Goal: Find specific page/section: Find specific page/section

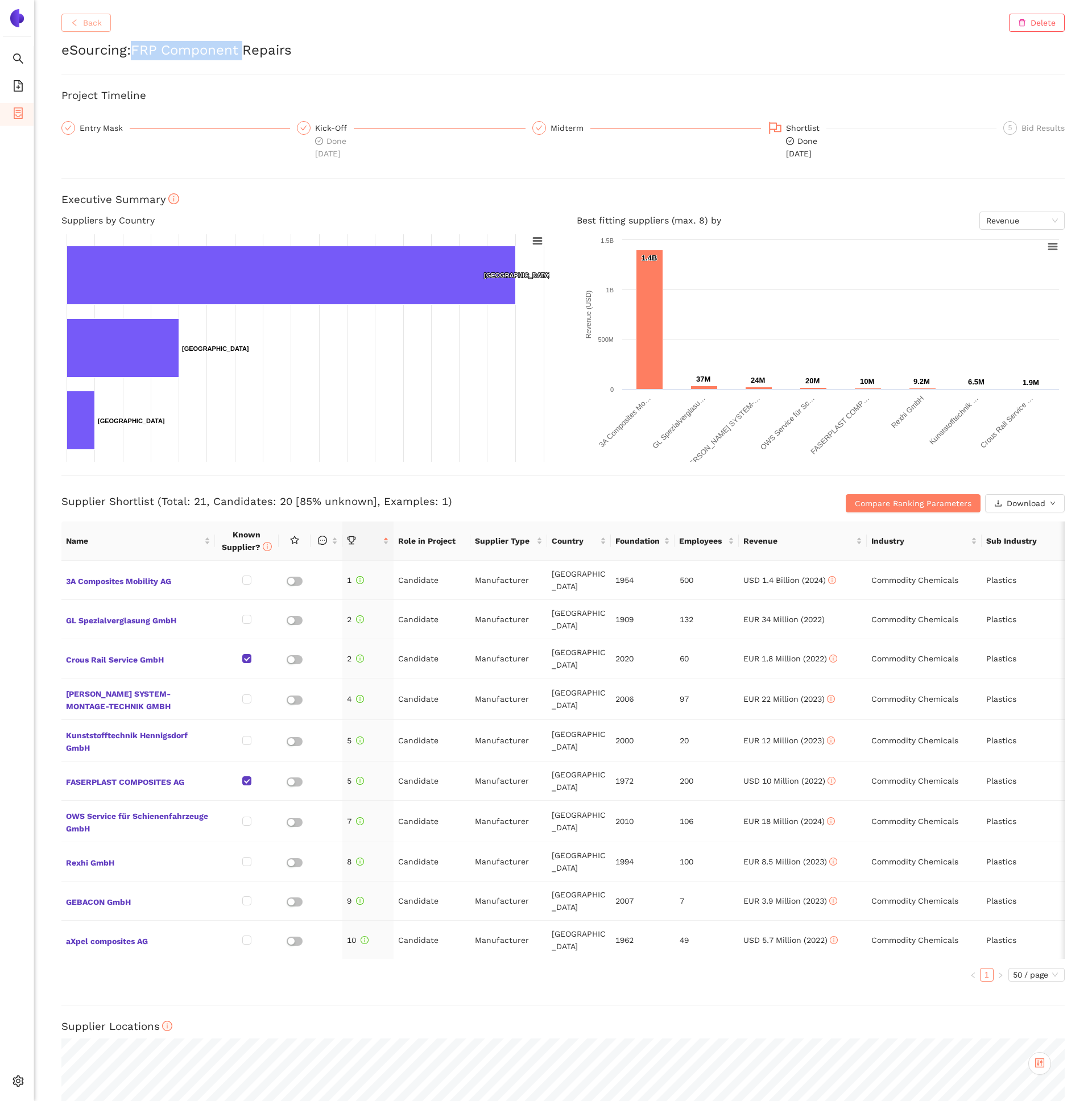
click at [97, 17] on span "Back" at bounding box center [93, 23] width 19 height 13
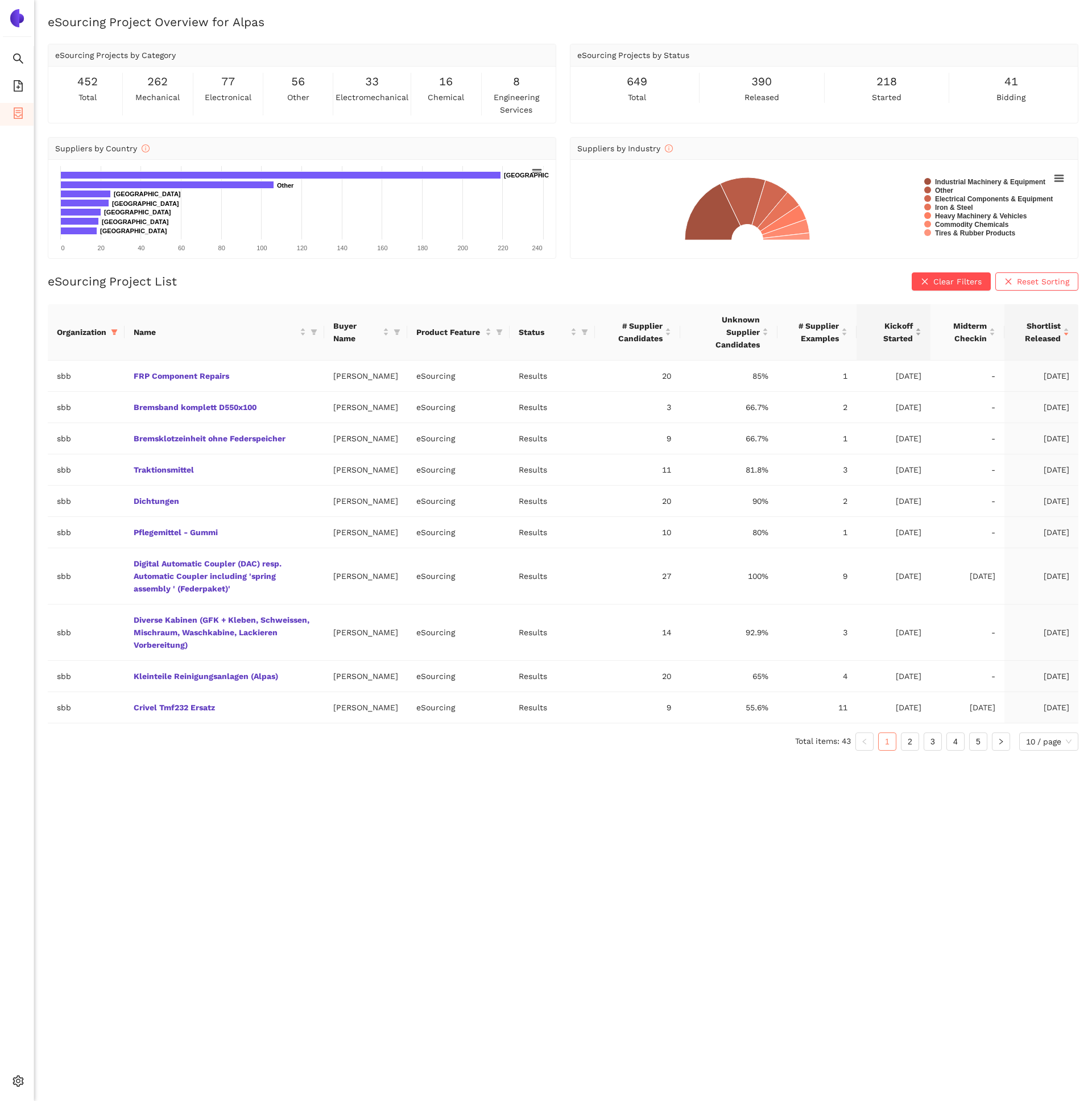
click at [905, 330] on span "Kickoff Started" at bounding box center [889, 332] width 47 height 25
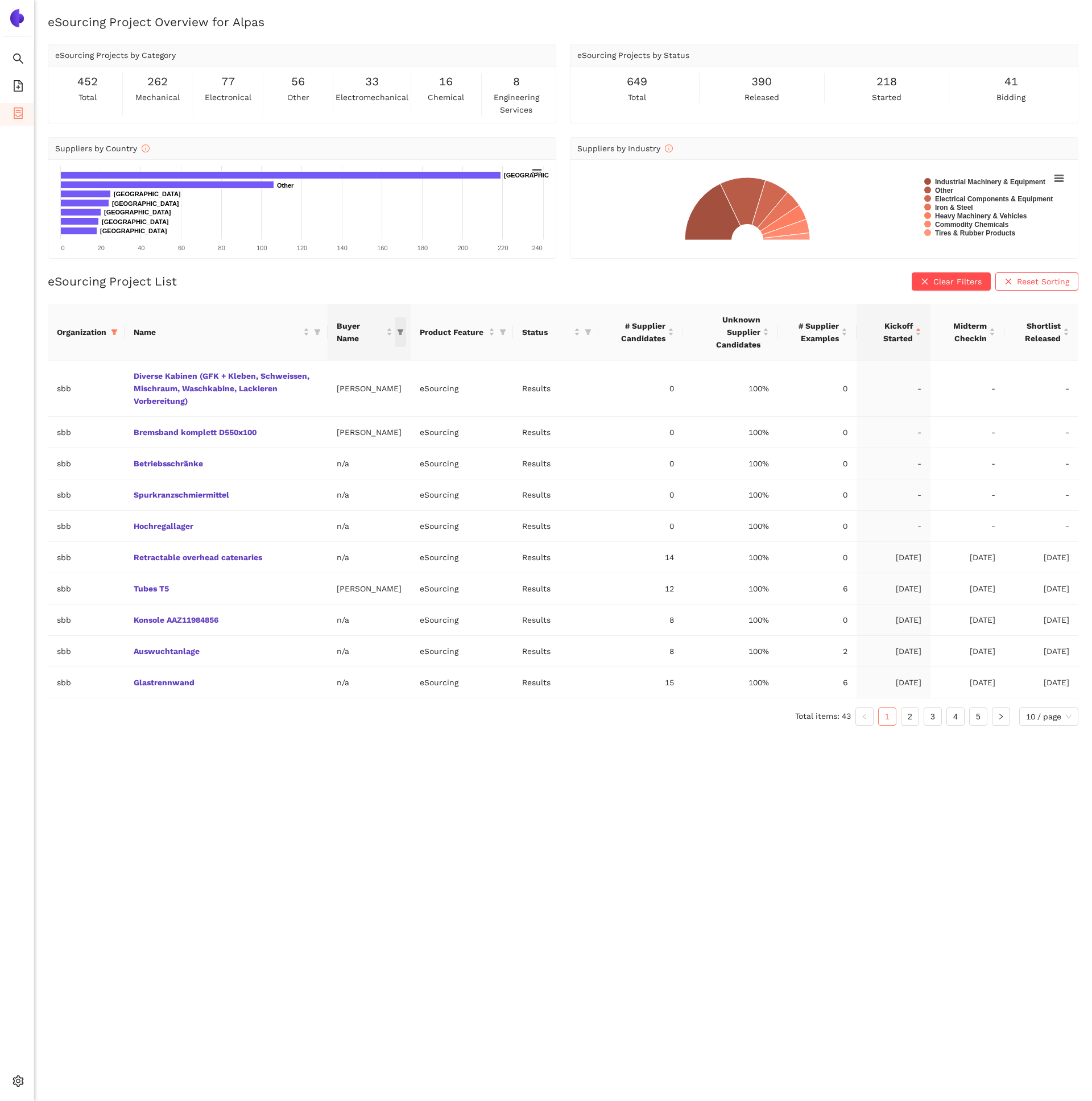
click at [397, 335] on icon "filter" at bounding box center [400, 332] width 6 height 5
click at [283, 362] on input "text" at bounding box center [320, 362] width 180 height 13
type input "lü"
click at [326, 388] on span "[PERSON_NAME]" at bounding box center [338, 387] width 69 height 9
checkbox input "true"
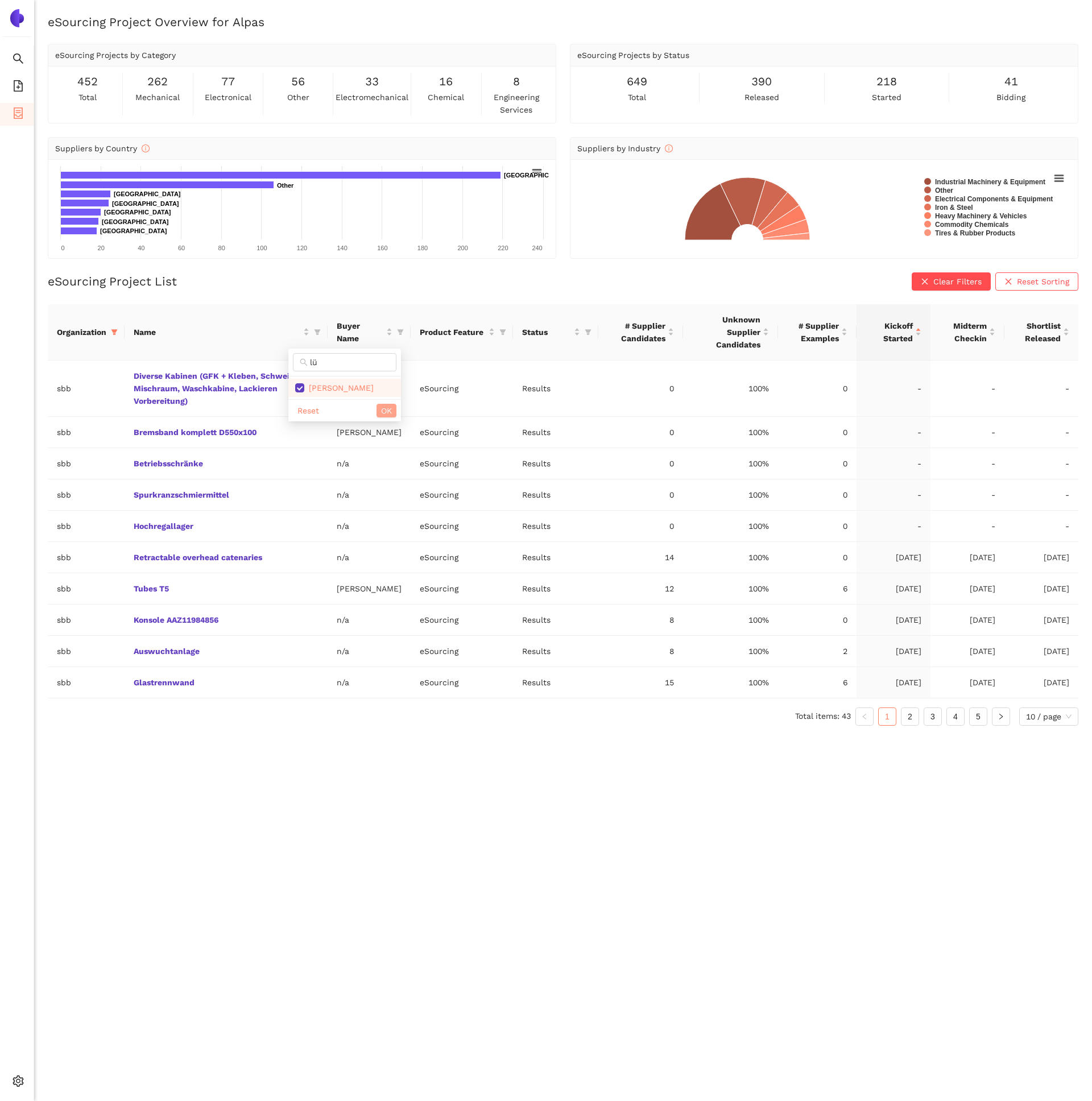
click at [378, 406] on button "OK" at bounding box center [386, 410] width 20 height 14
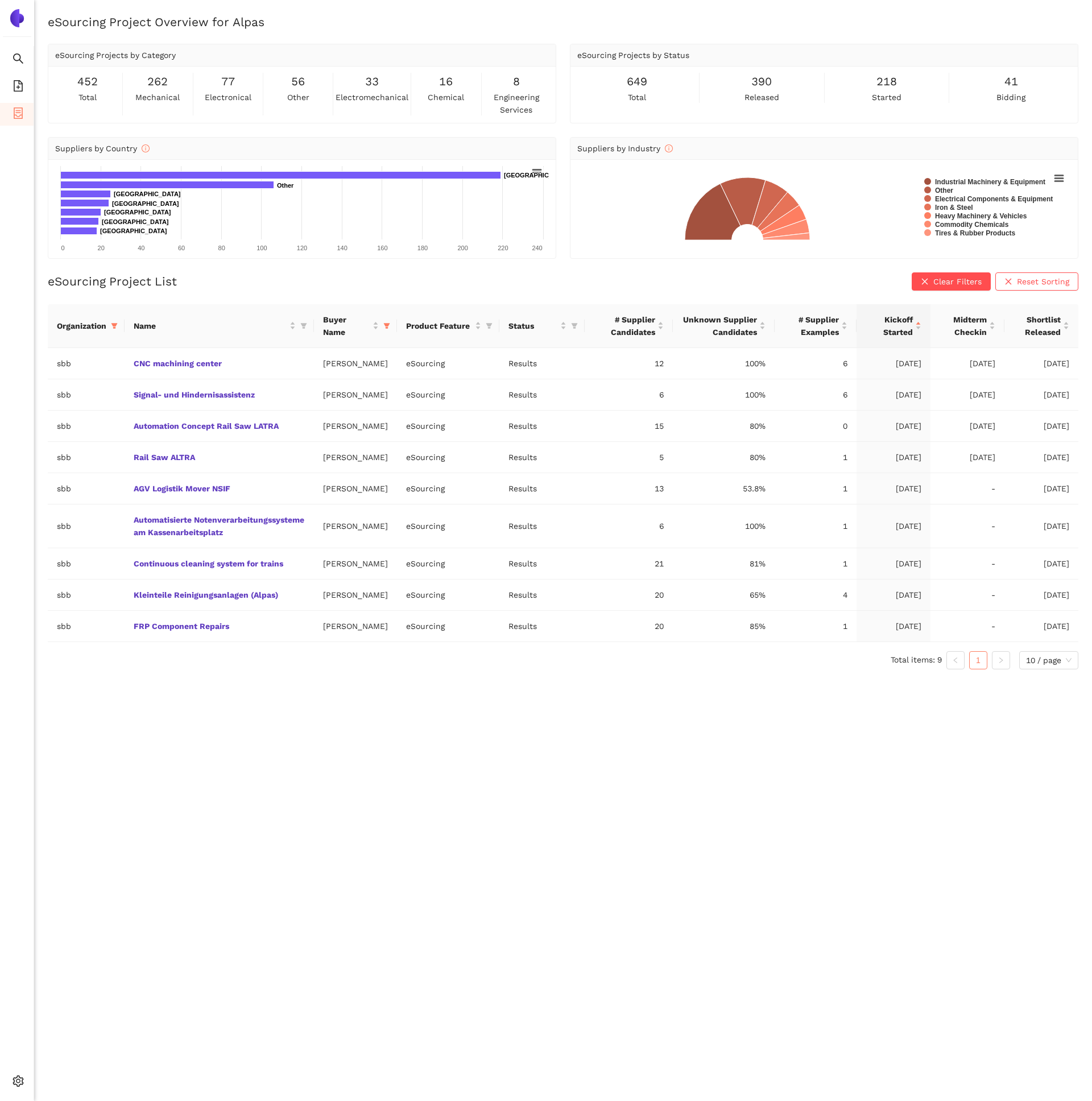
click at [270, 848] on div "eSourcing Project Overview for Alpas eSourcing Projects by Category 452 total 2…" at bounding box center [563, 564] width 1058 height 1101
click at [1061, 335] on div "Shortlist Released" at bounding box center [1040, 326] width 55 height 25
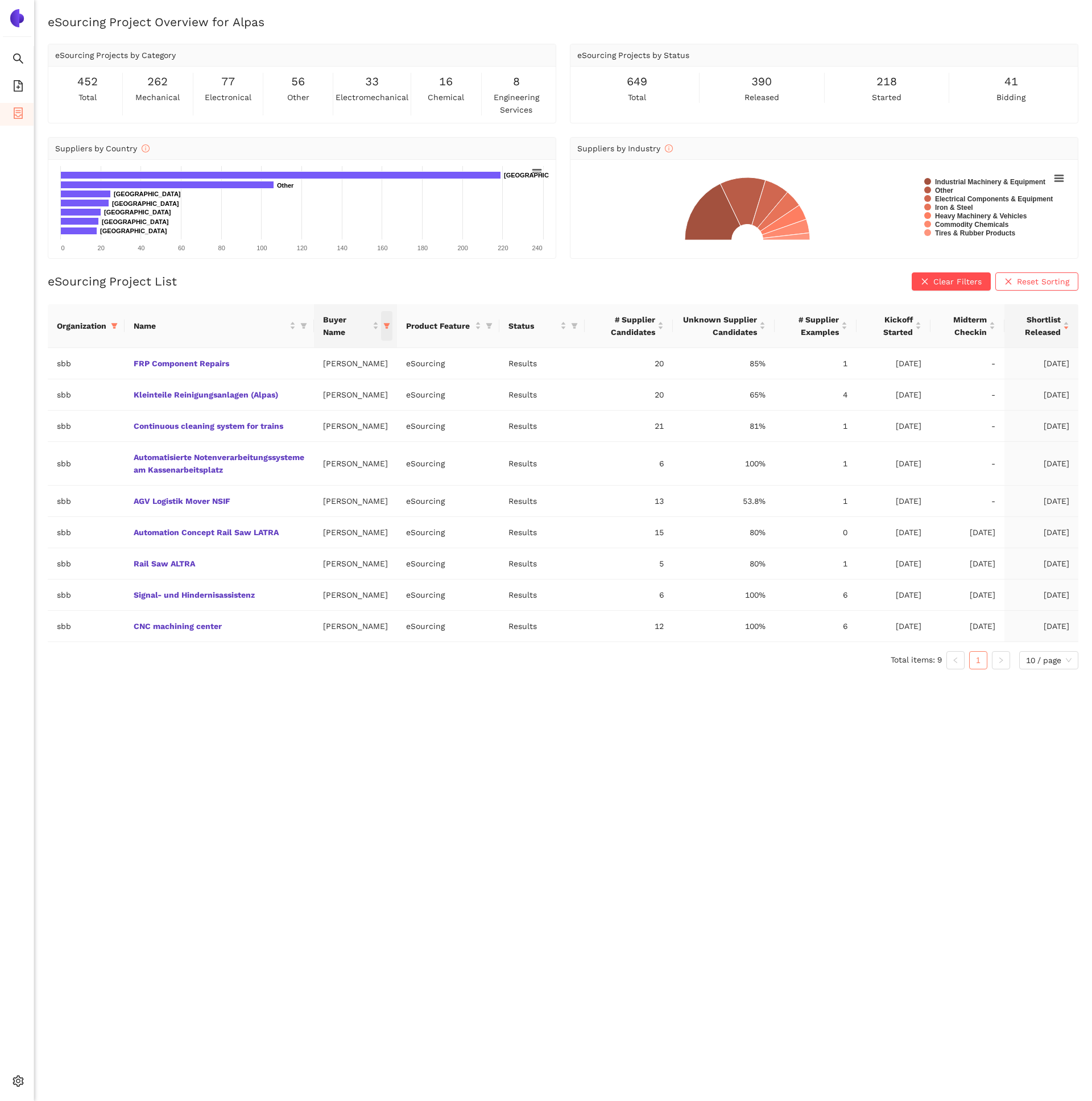
click at [383, 326] on icon "filter" at bounding box center [386, 326] width 7 height 7
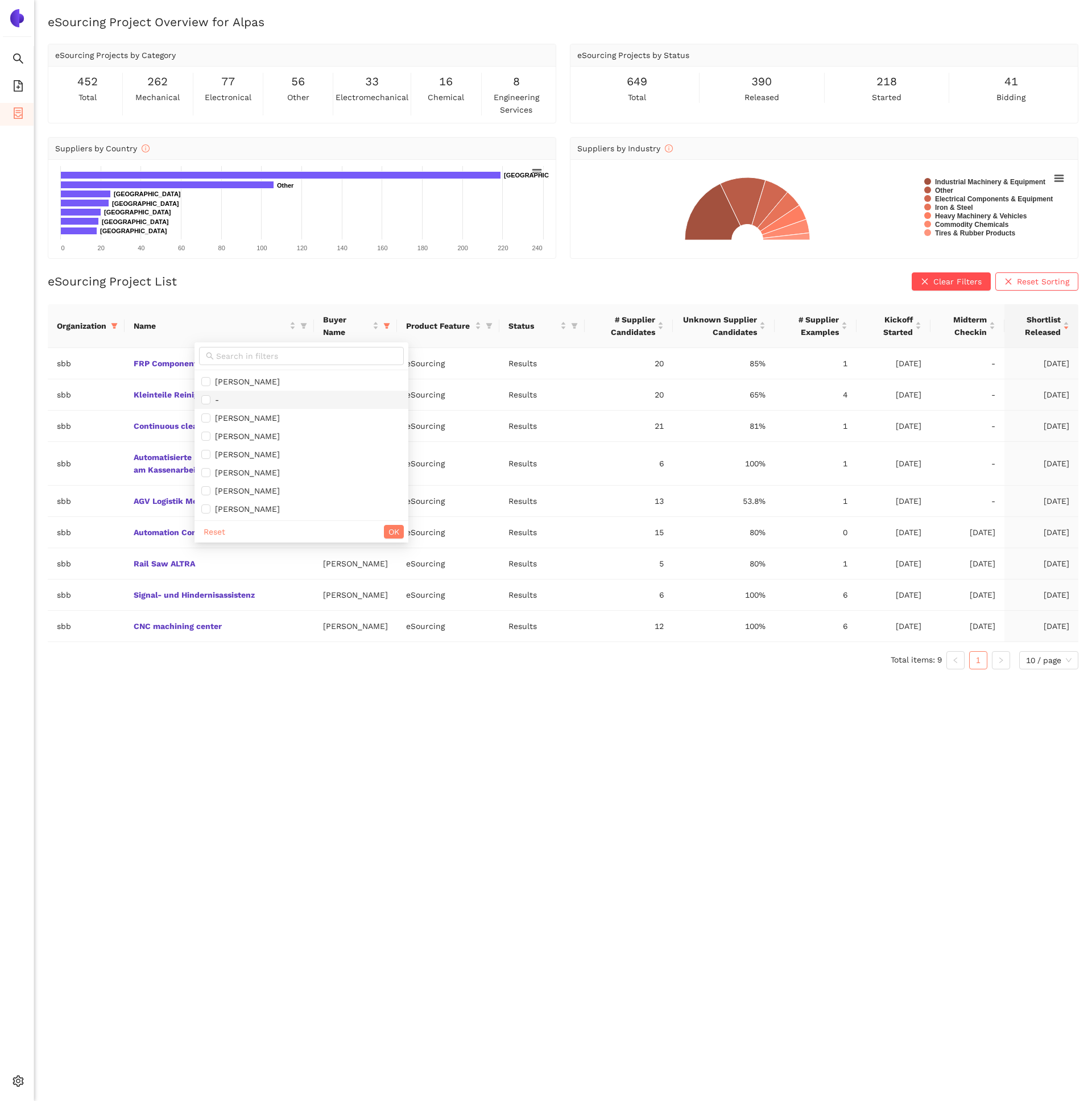
click at [232, 402] on span "-" at bounding box center [301, 400] width 200 height 13
checkbox input "true"
click at [388, 535] on span "OK" at bounding box center [394, 531] width 11 height 13
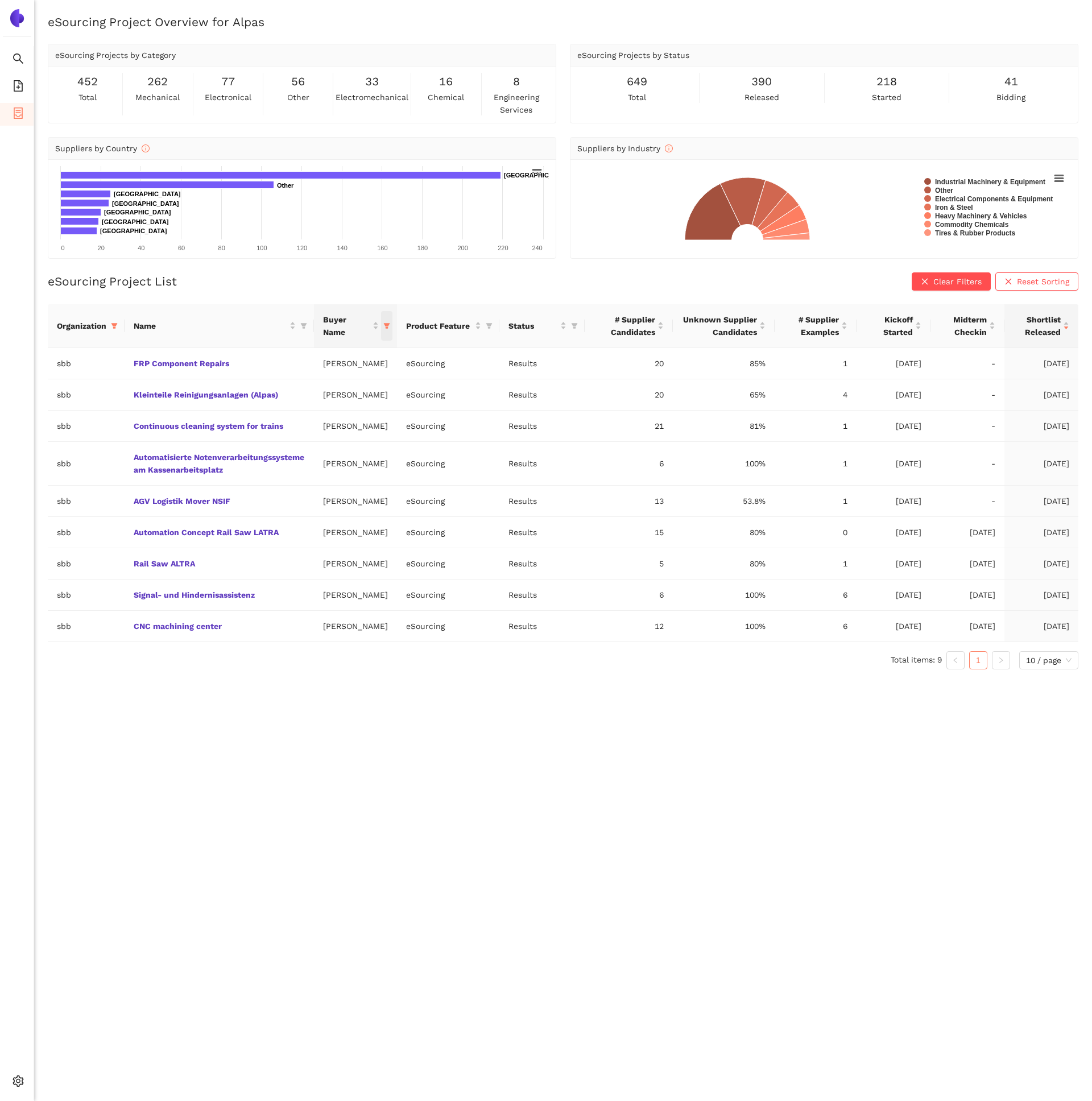
click at [385, 331] on span "this column's title is Buyer Name,this column is sortable" at bounding box center [386, 326] width 12 height 30
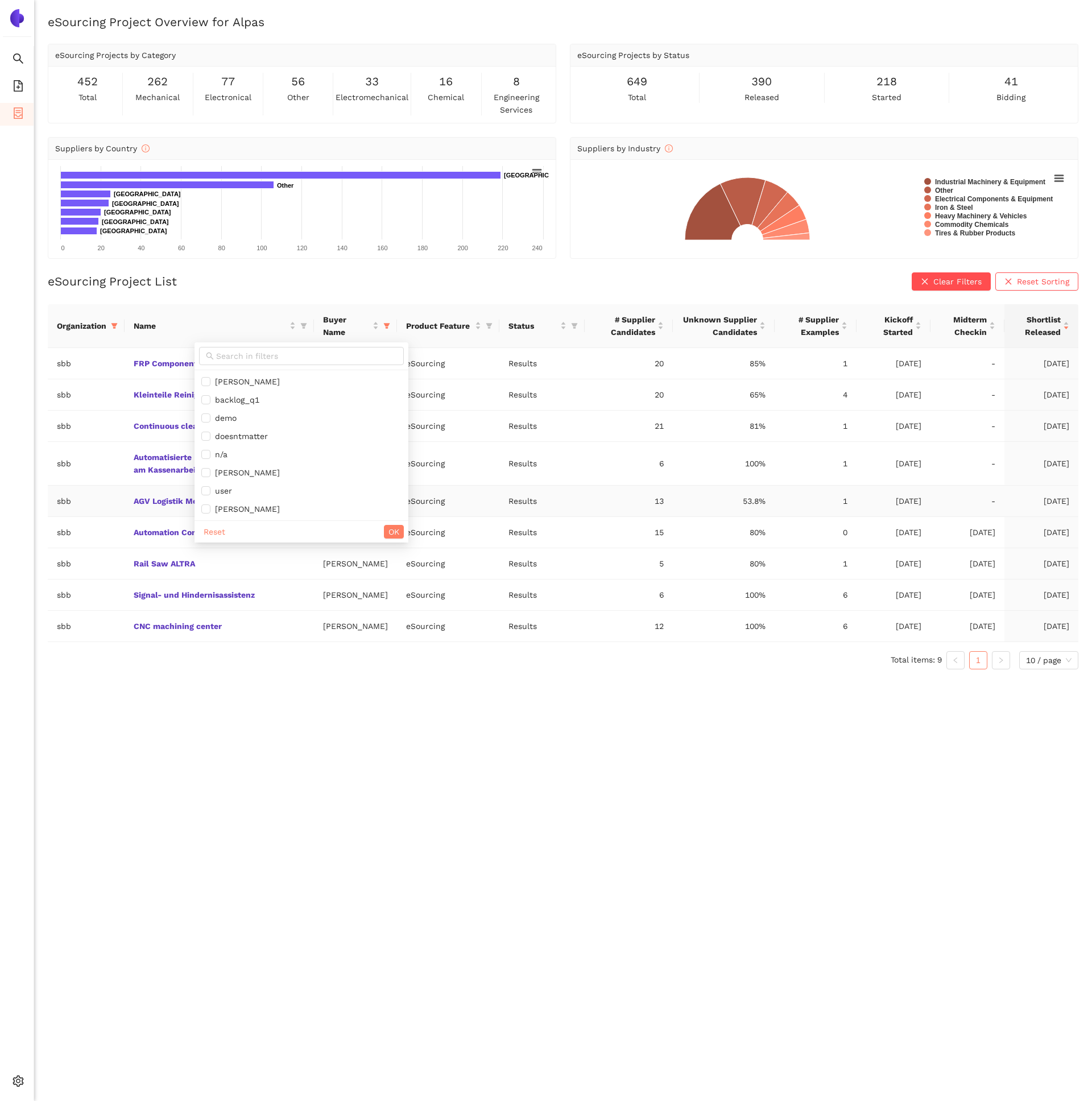
scroll to position [14, 0]
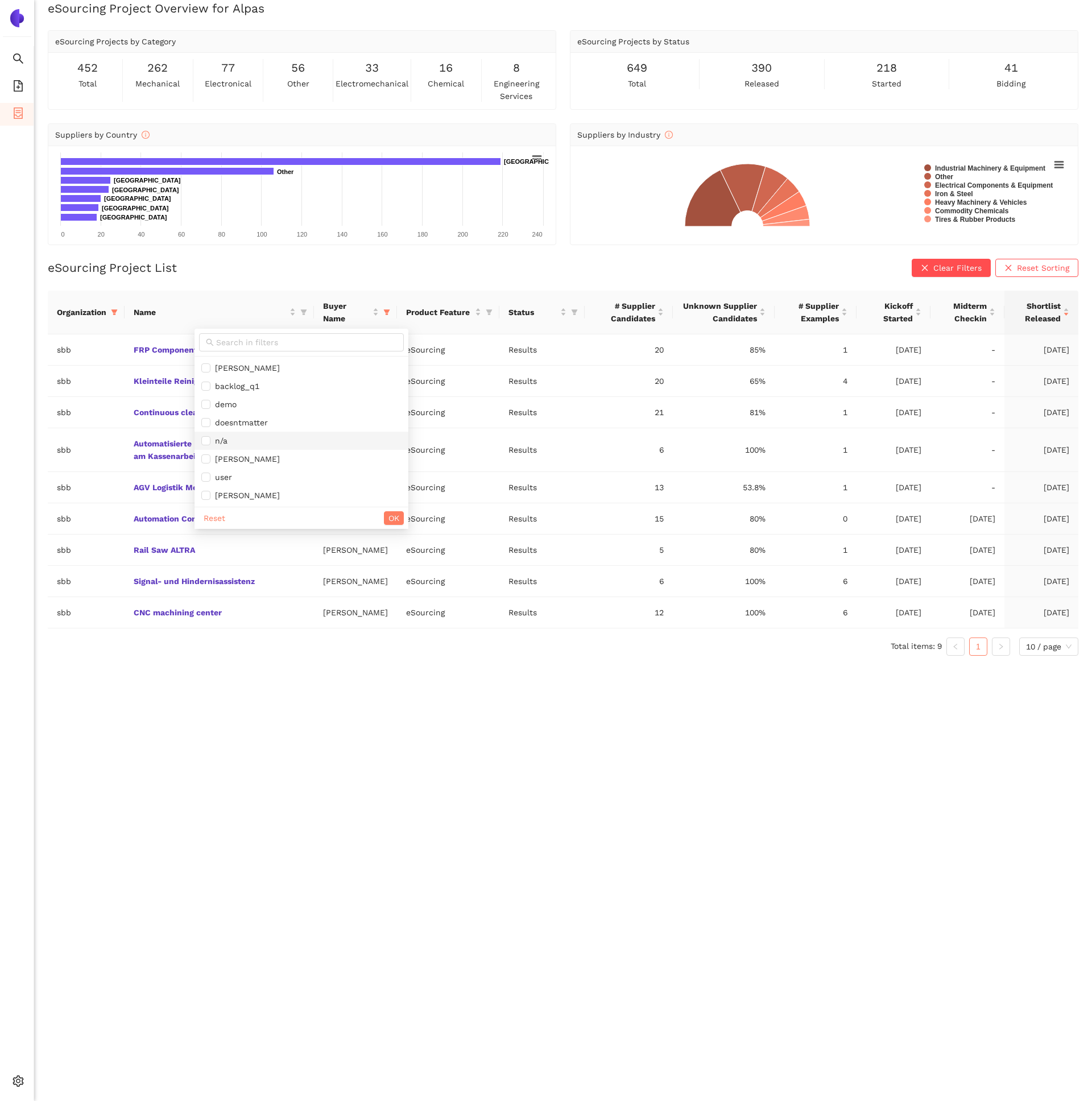
click at [229, 438] on span "n/a" at bounding box center [301, 441] width 200 height 13
checkbox input "true"
click at [388, 513] on span "OK" at bounding box center [394, 518] width 11 height 13
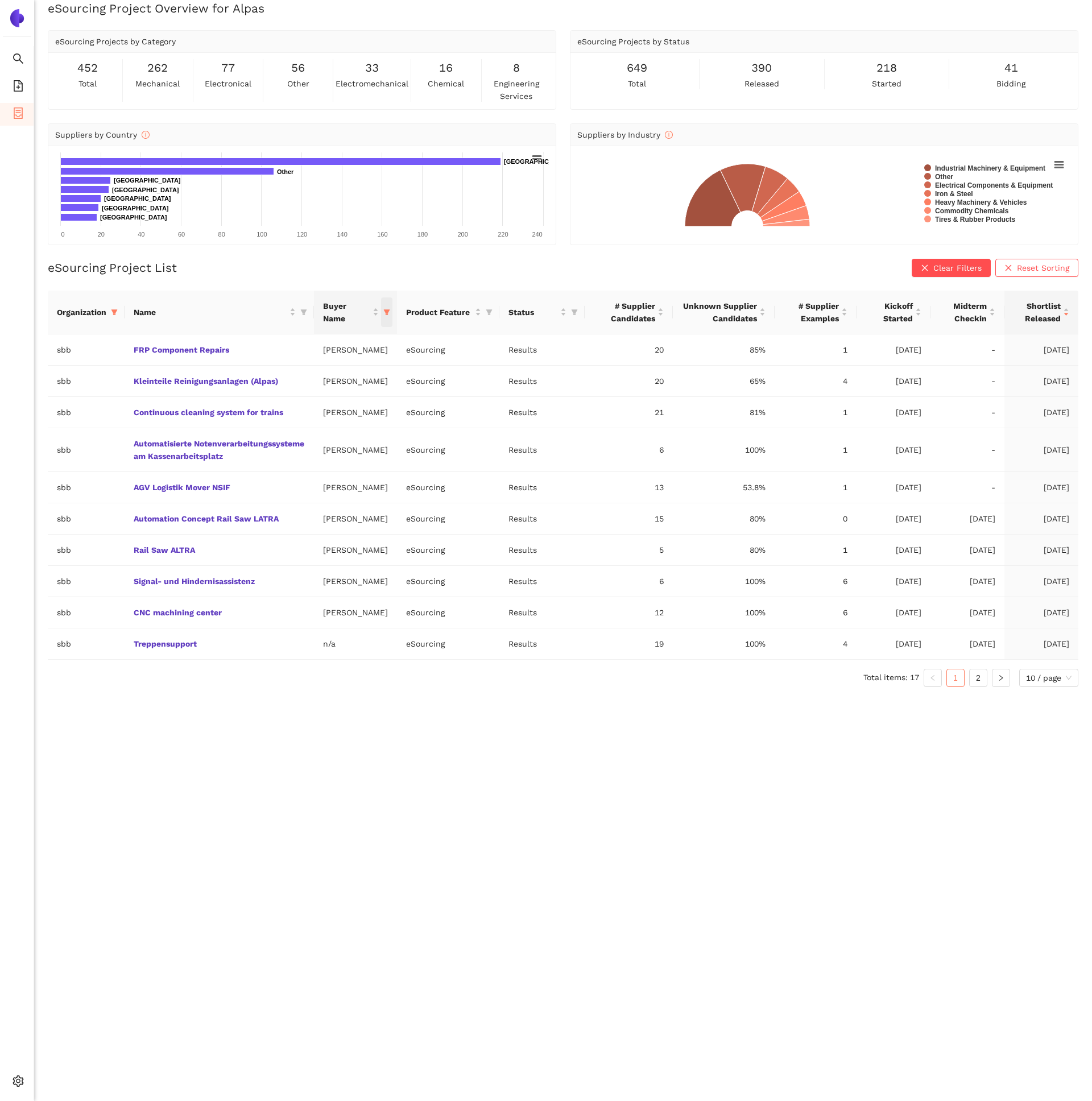
click at [383, 313] on icon "filter" at bounding box center [386, 312] width 7 height 7
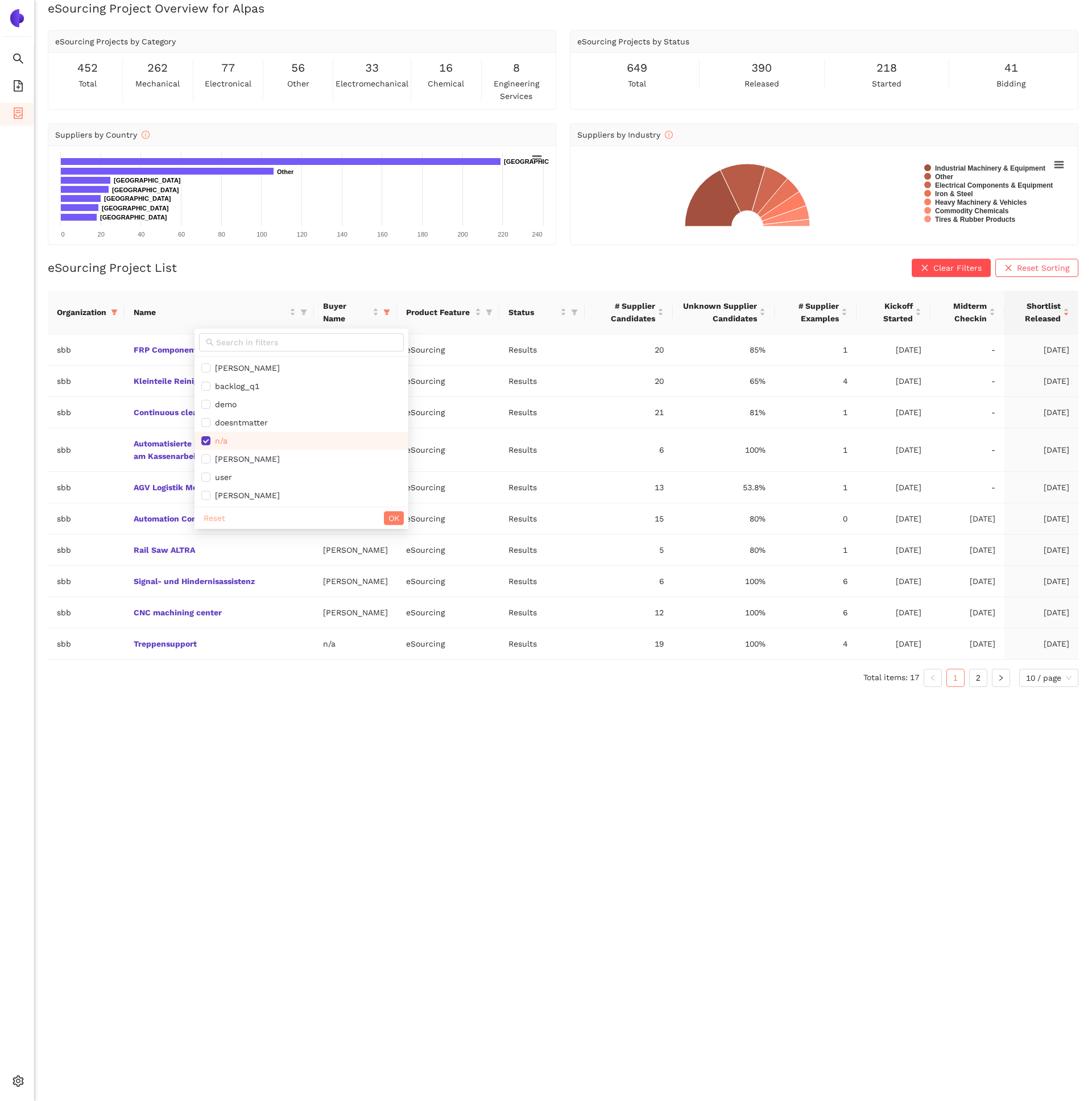
click at [205, 519] on span "Reset" at bounding box center [214, 518] width 22 height 13
checkbox input "false"
click at [384, 523] on button "OK" at bounding box center [394, 518] width 20 height 14
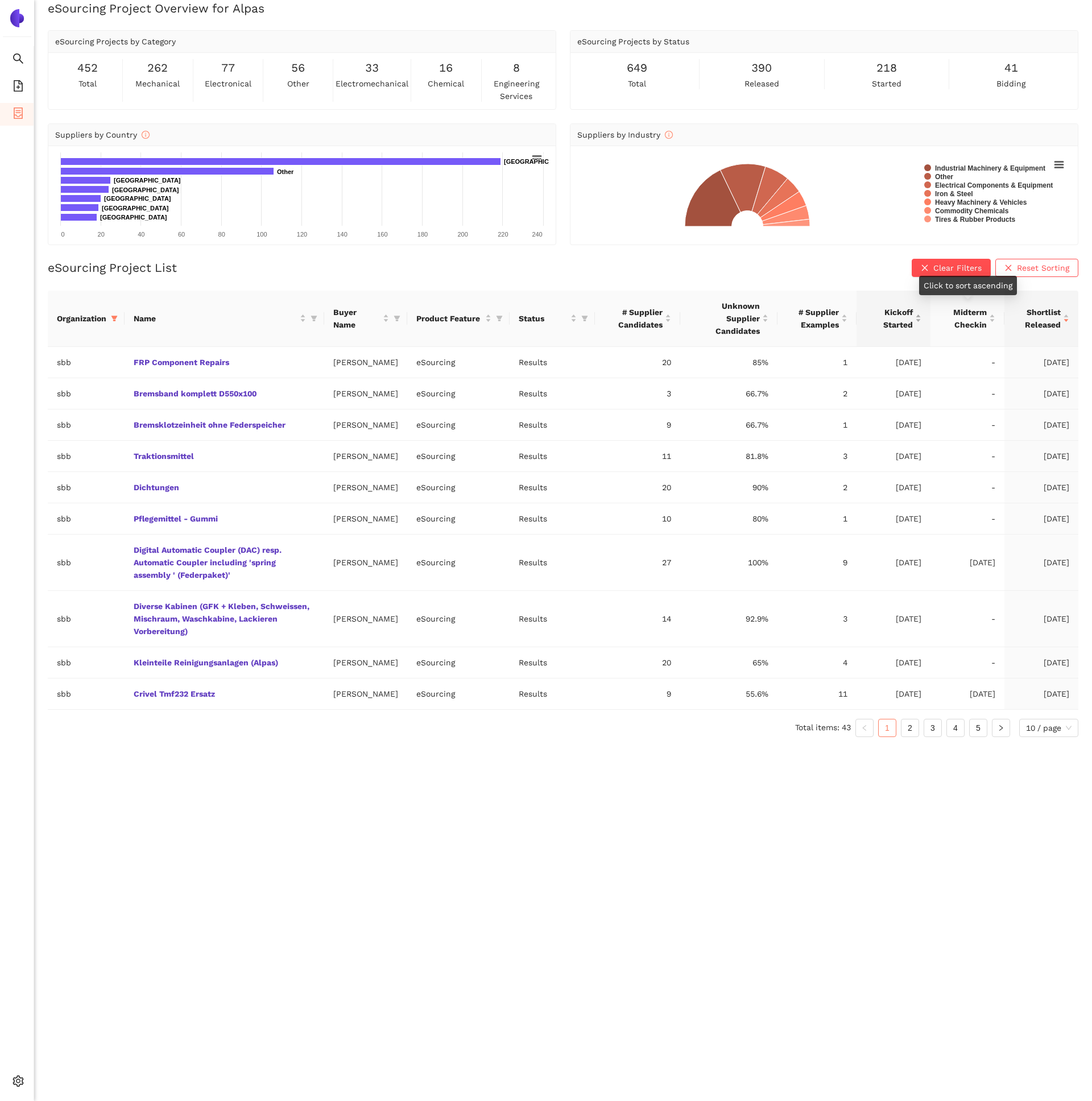
click at [910, 319] on span "Kickoff Started" at bounding box center [889, 318] width 47 height 25
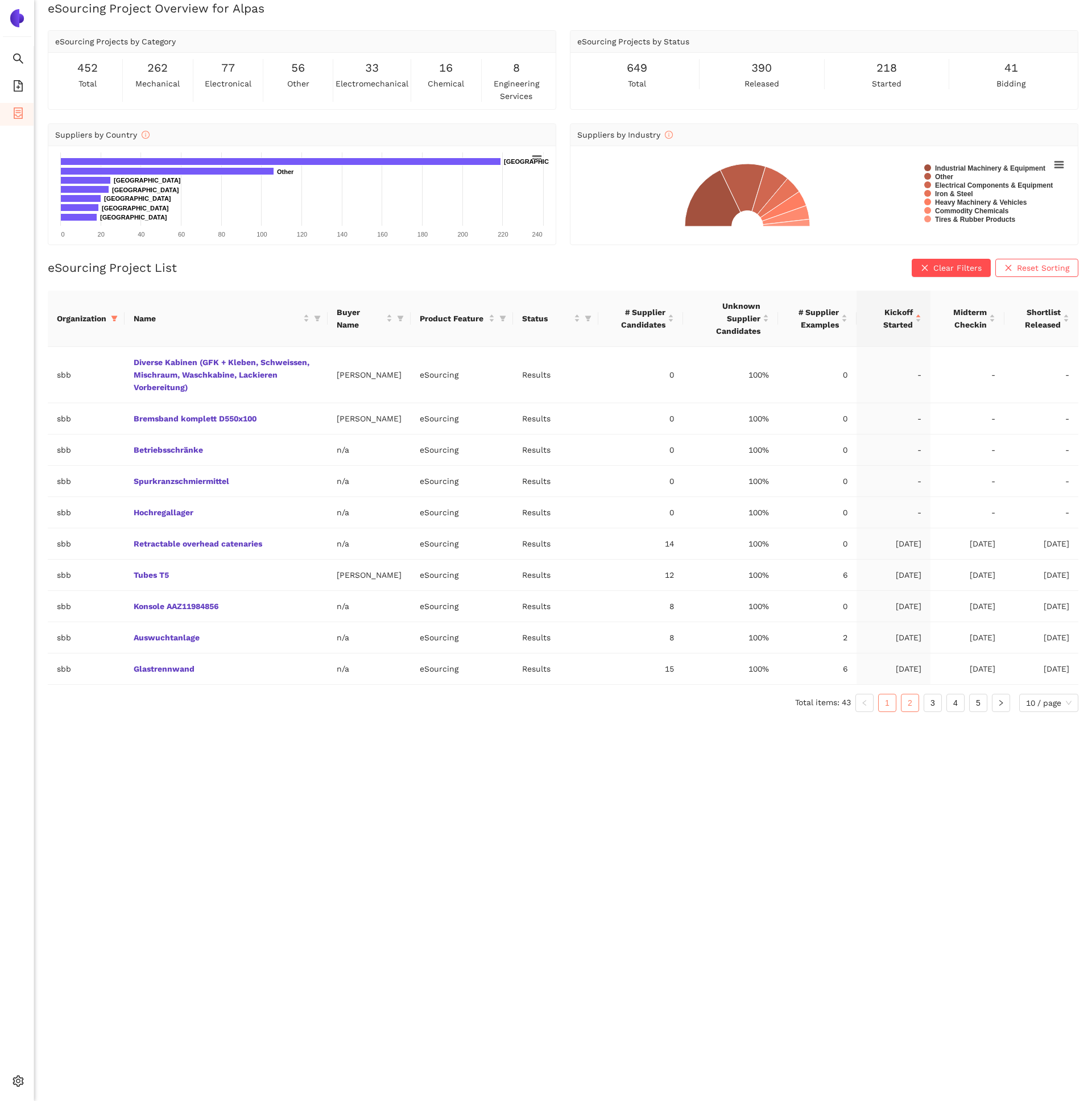
click at [908, 711] on link "2" at bounding box center [910, 702] width 17 height 17
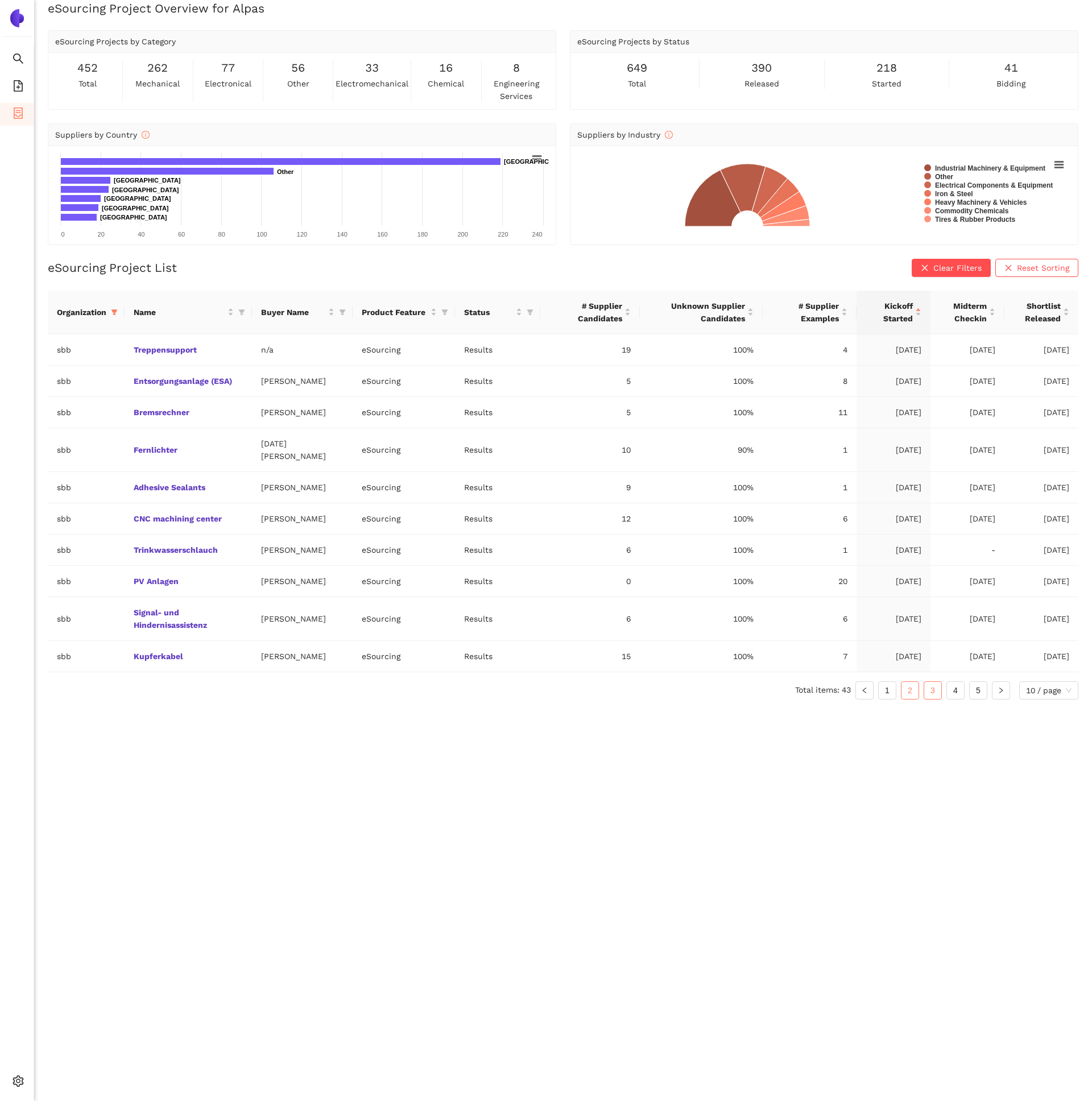
click at [936, 692] on link "3" at bounding box center [932, 690] width 17 height 17
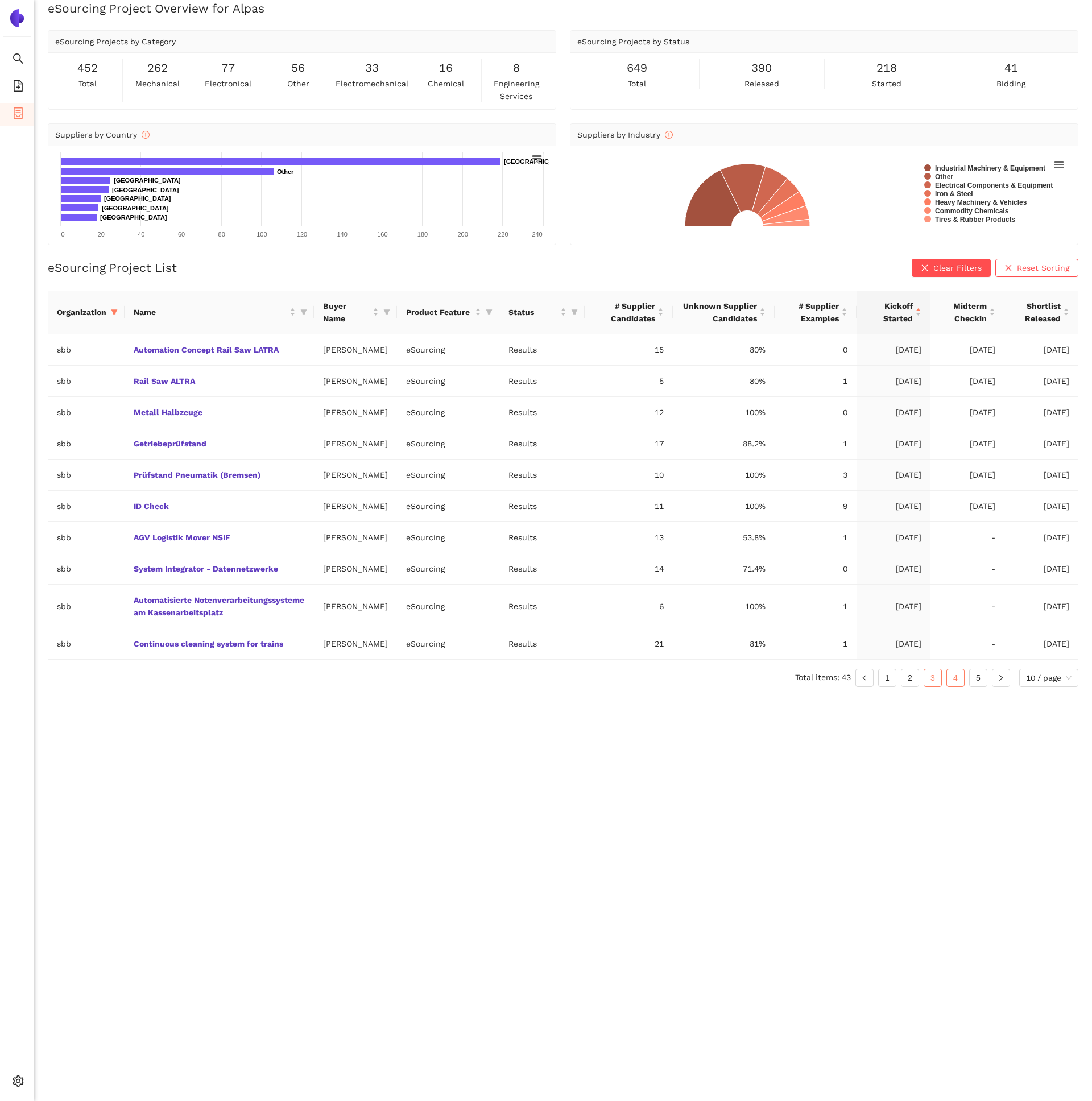
click at [954, 687] on link "4" at bounding box center [955, 677] width 17 height 17
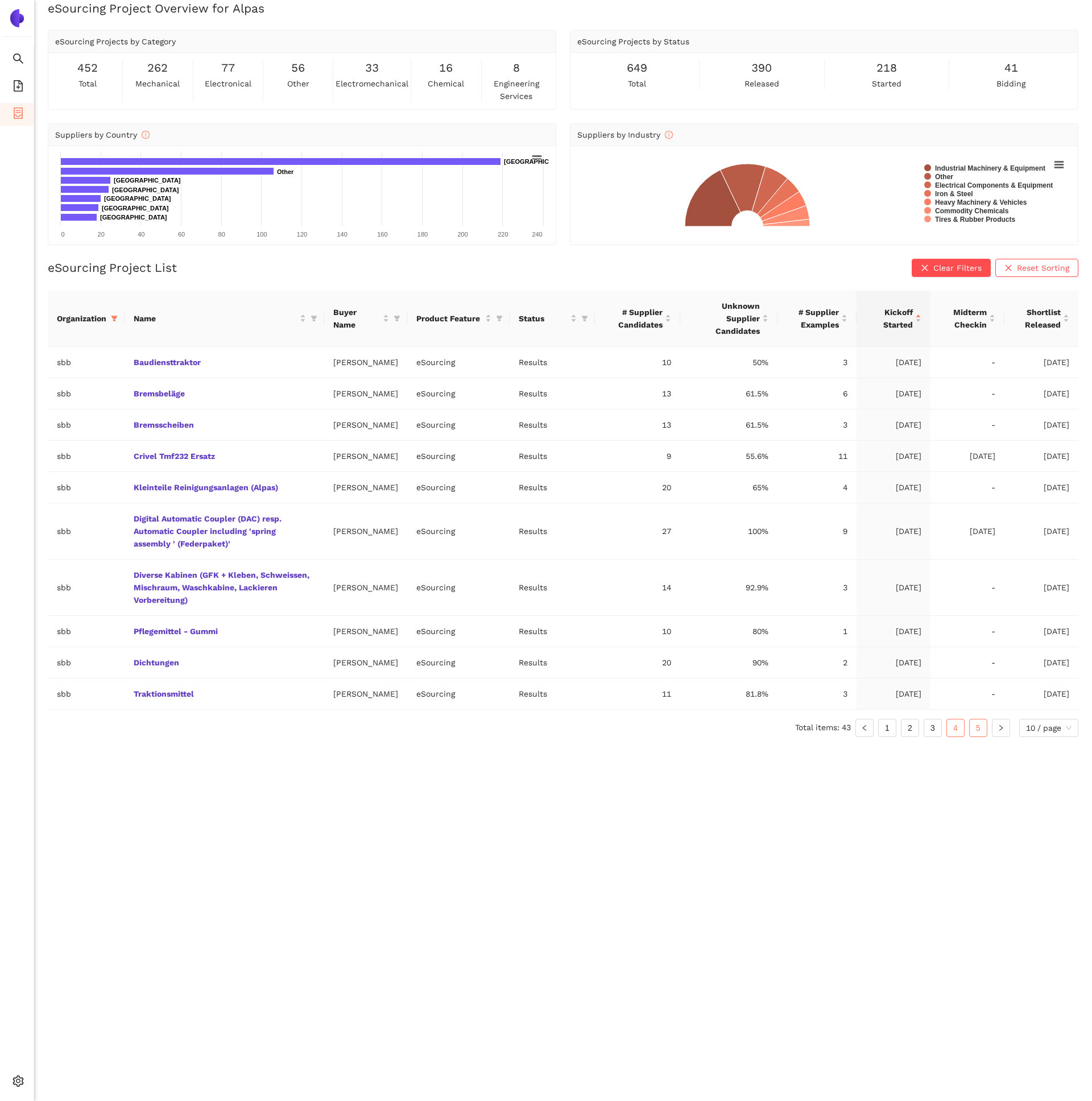
click at [977, 736] on link "5" at bounding box center [978, 727] width 17 height 17
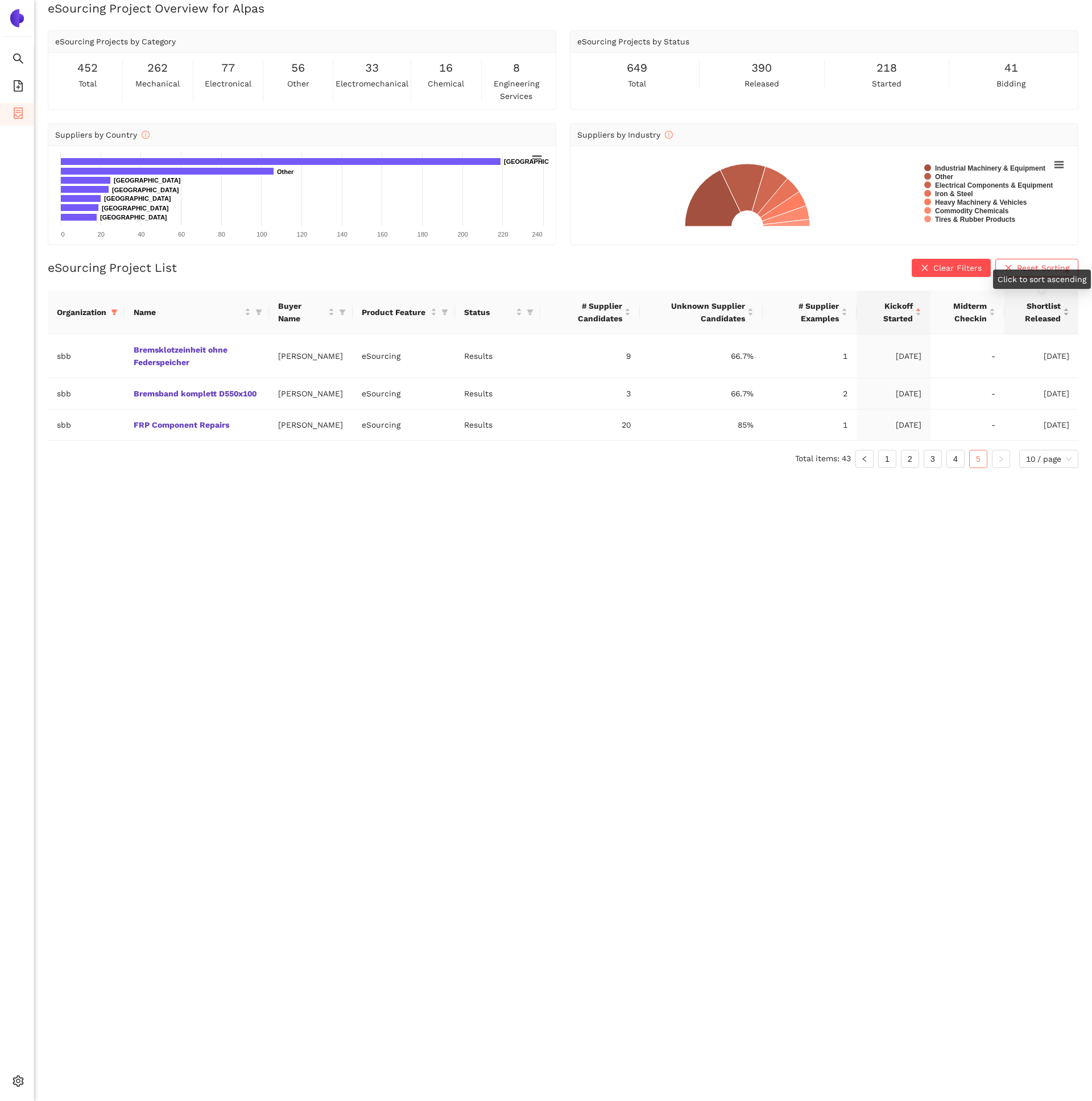
click at [1068, 313] on div "Shortlist Released" at bounding box center [1040, 312] width 55 height 25
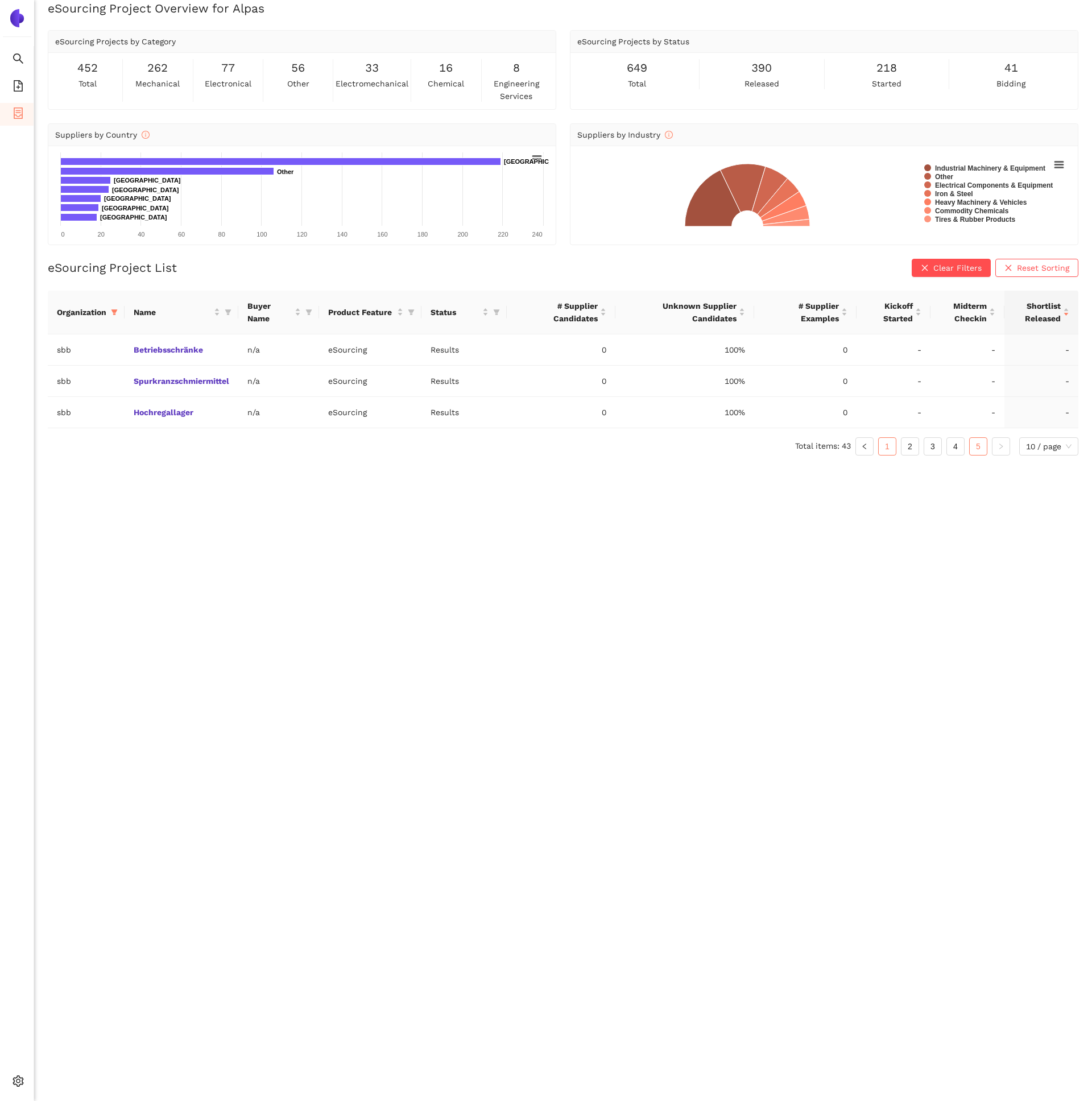
click at [882, 444] on link "1" at bounding box center [886, 446] width 17 height 17
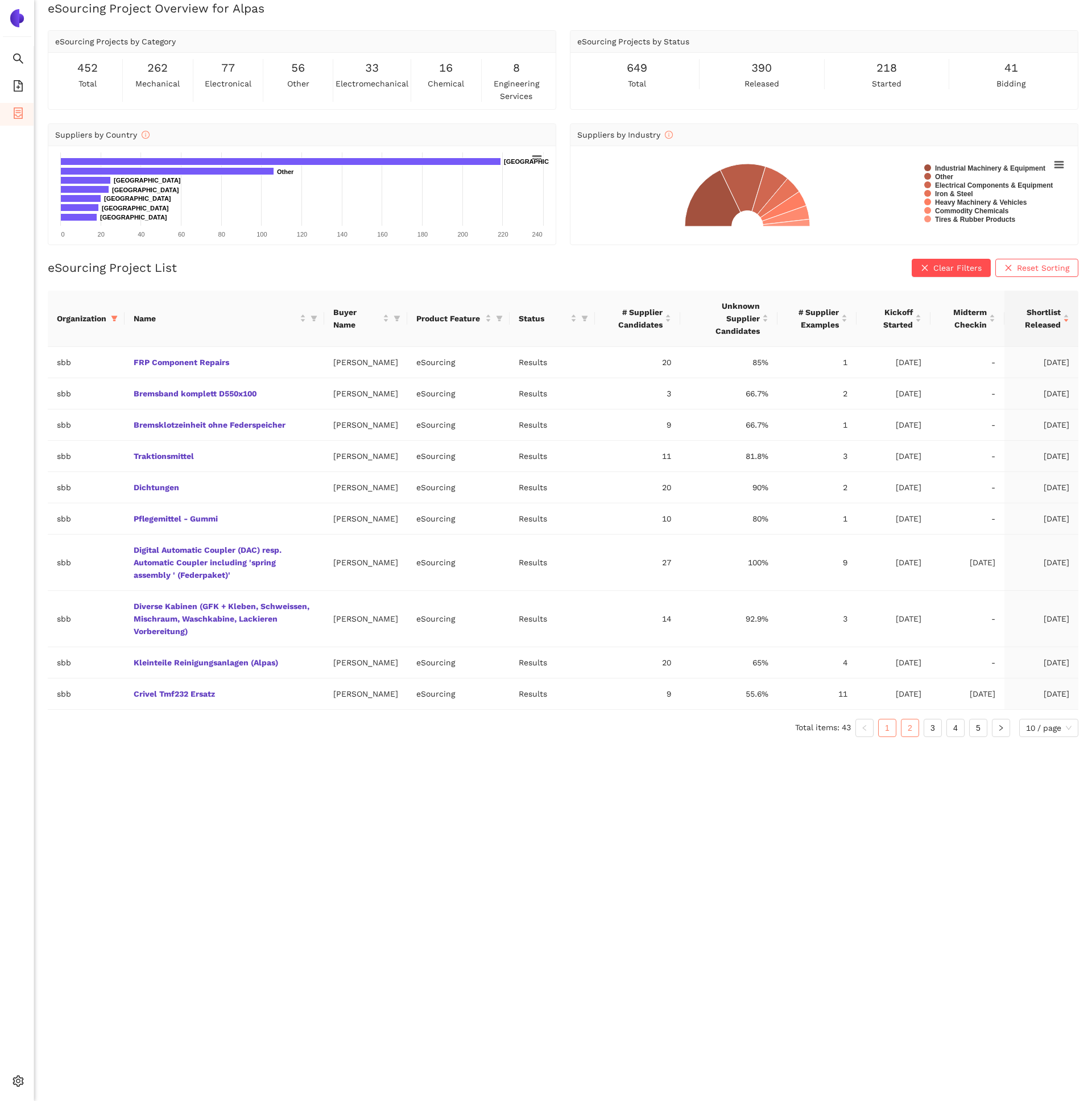
click at [911, 736] on link "2" at bounding box center [910, 727] width 17 height 17
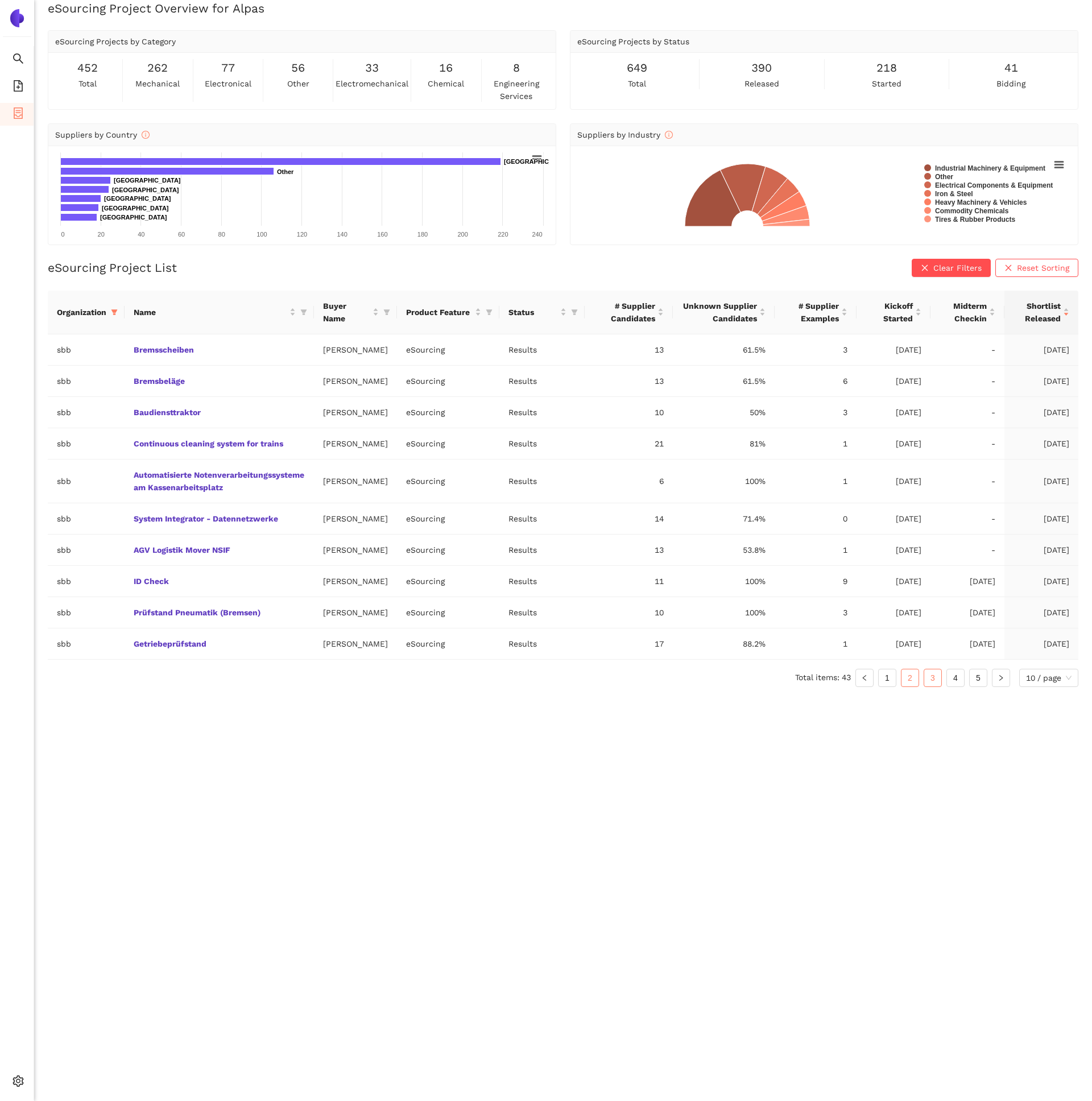
click at [933, 687] on link "3" at bounding box center [932, 677] width 17 height 17
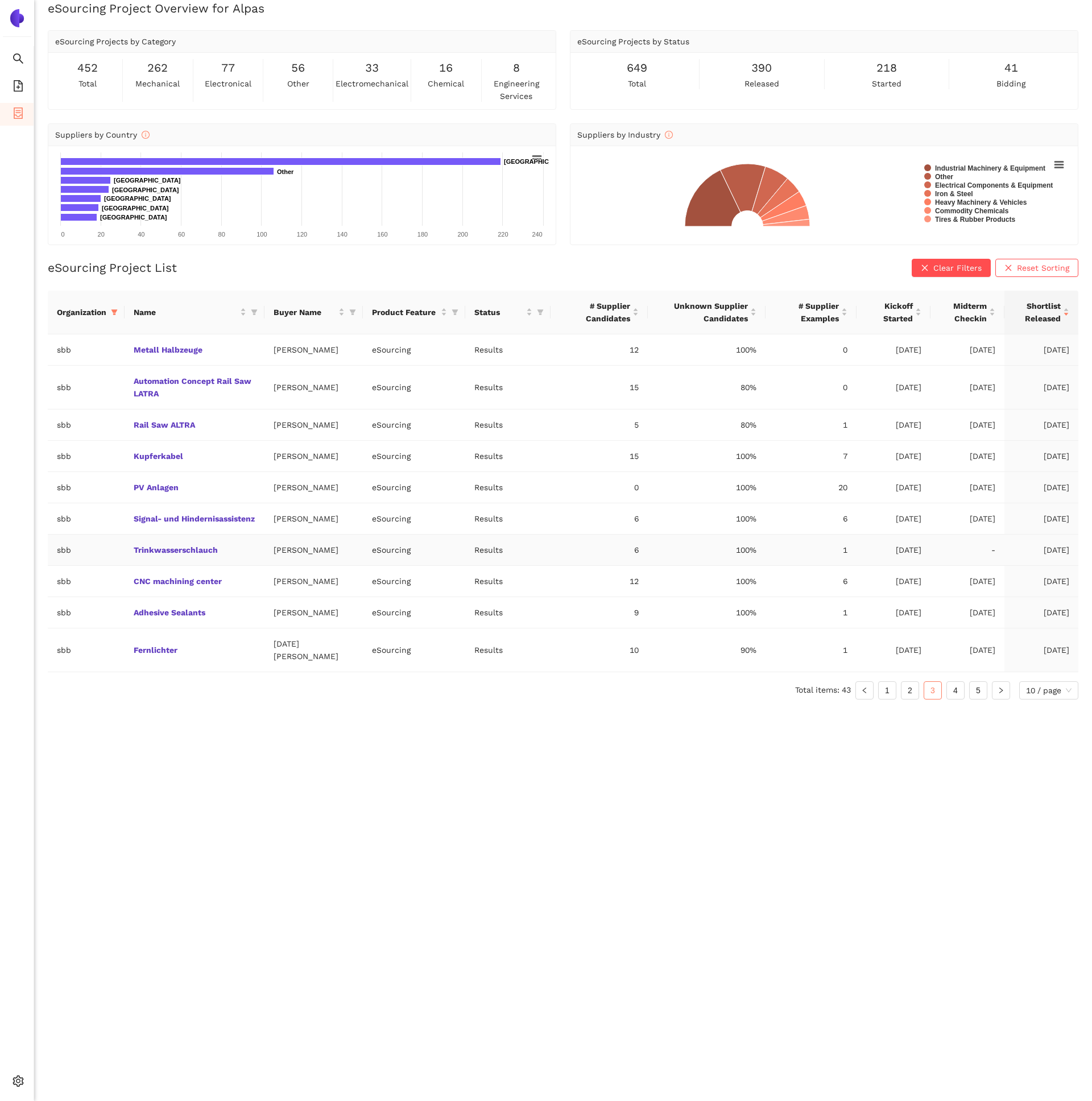
scroll to position [0, 0]
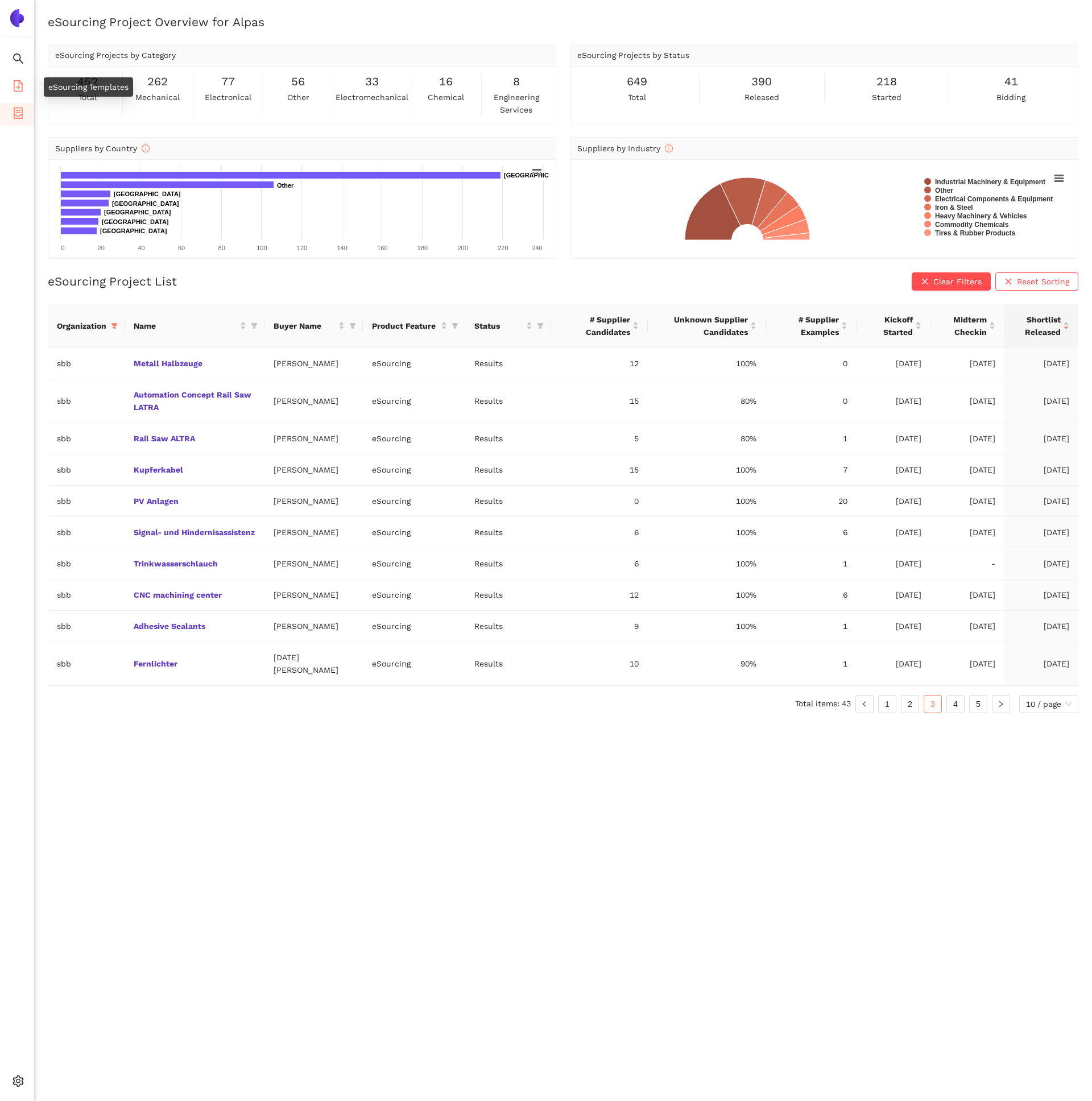
click at [27, 86] on li "eSourcing Templates" at bounding box center [16, 86] width 34 height 23
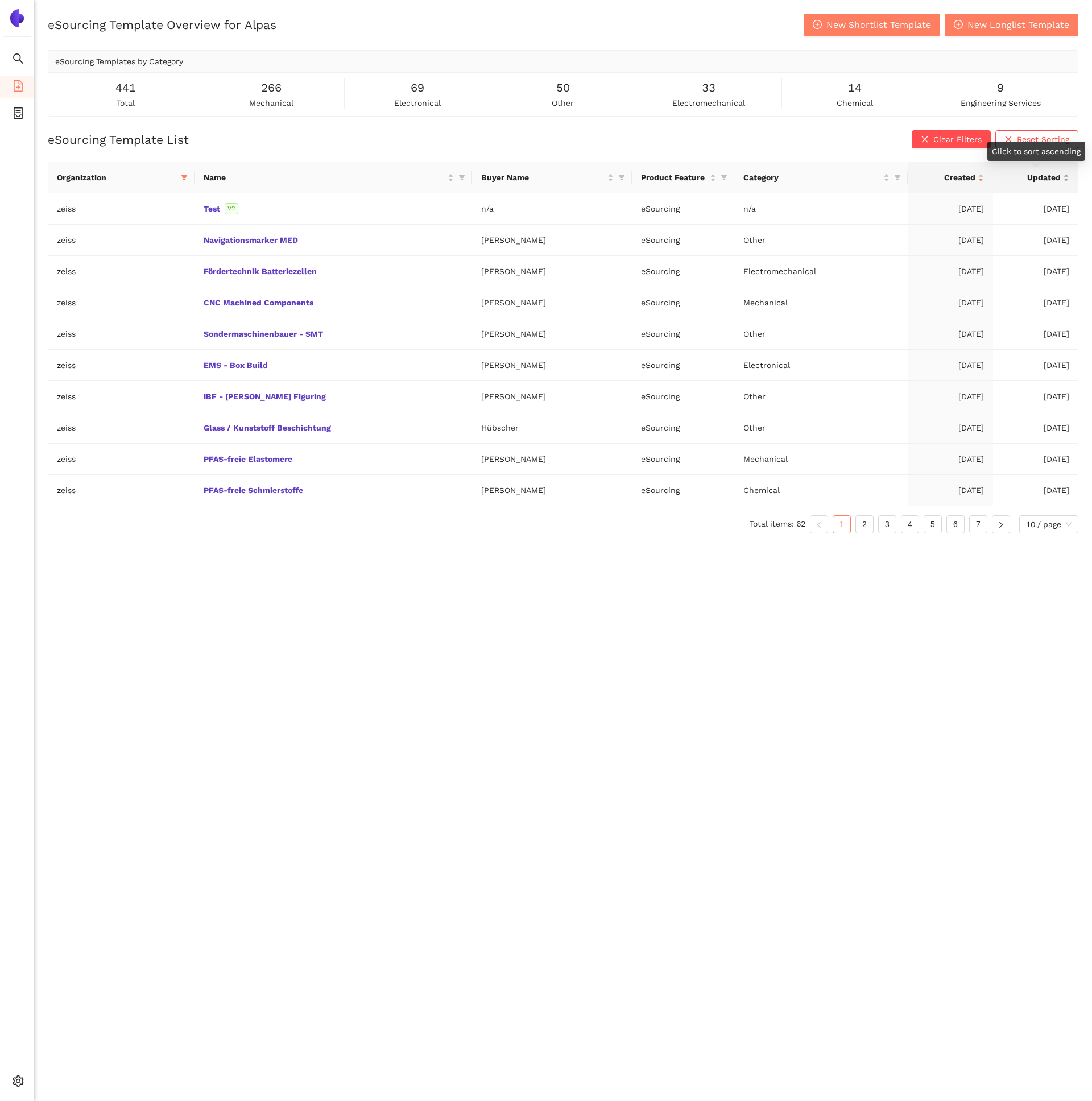
click at [1062, 171] on div "Updated" at bounding box center [1035, 178] width 67 height 13
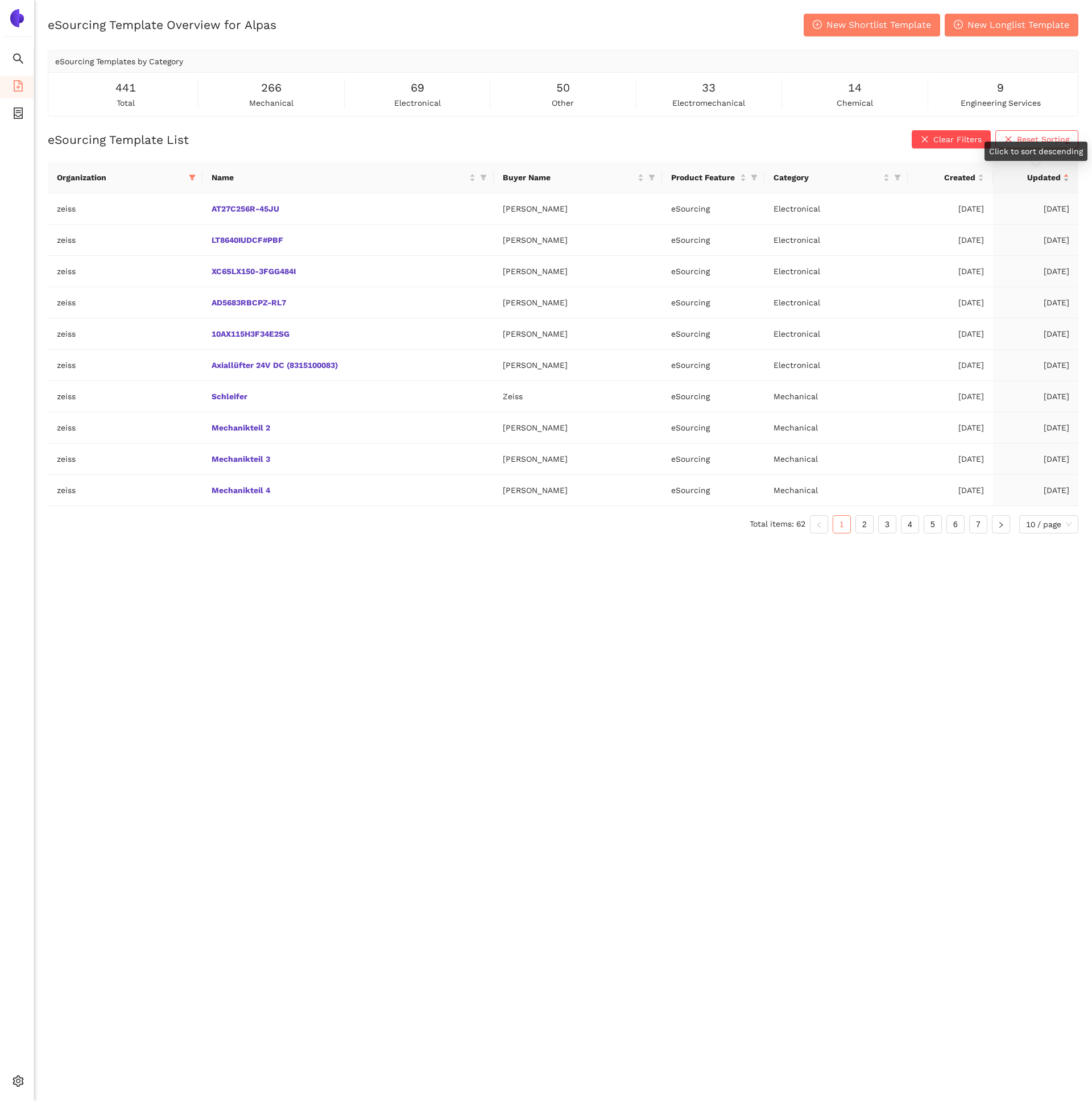
click at [1062, 171] on div "Updated" at bounding box center [1035, 178] width 67 height 13
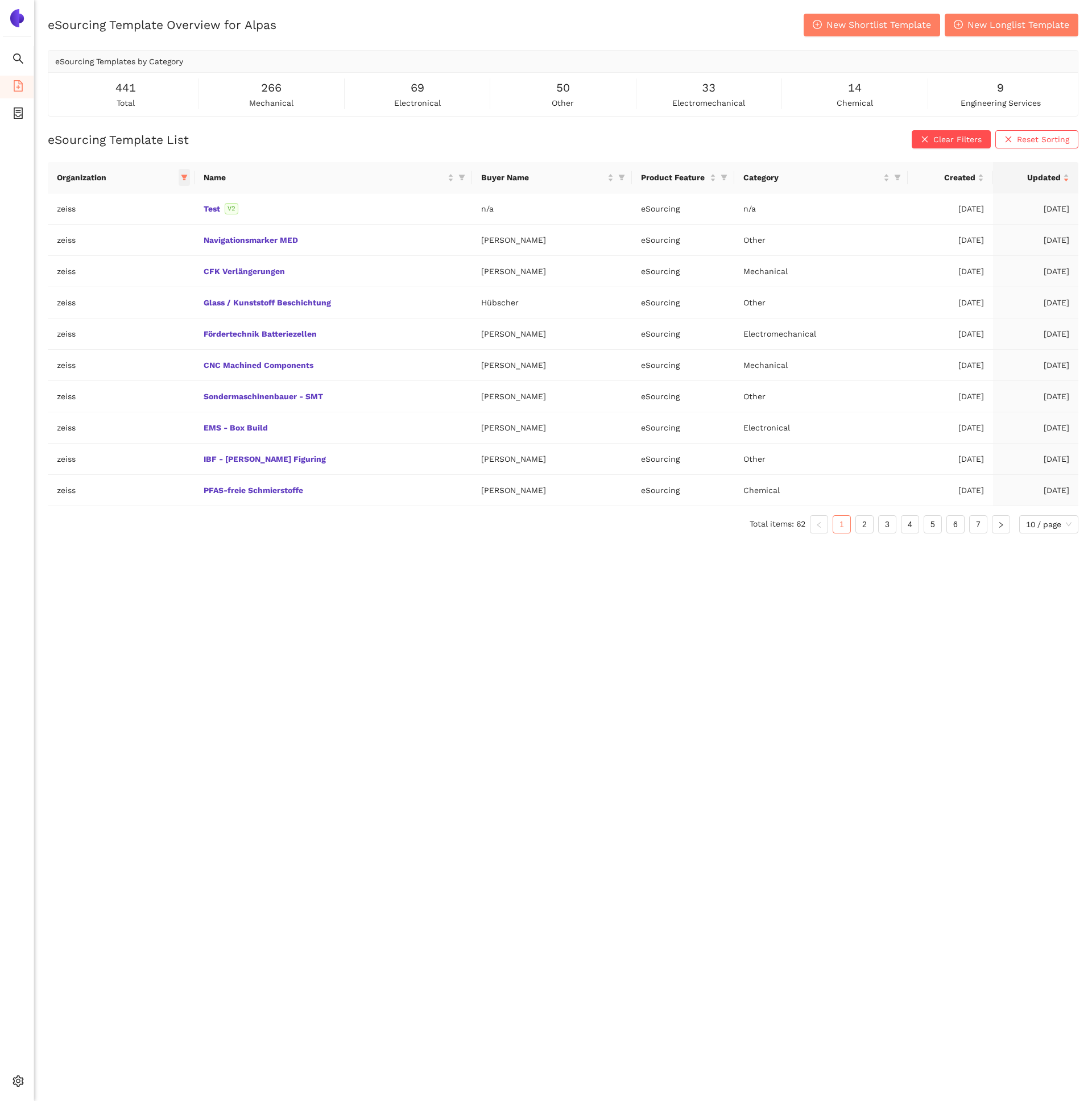
click at [183, 180] on icon "filter" at bounding box center [183, 178] width 6 height 5
click at [93, 375] on span "Reset" at bounding box center [95, 377] width 22 height 13
checkbox input "false"
click at [115, 200] on input "text" at bounding box center [143, 202] width 93 height 13
type input "b"
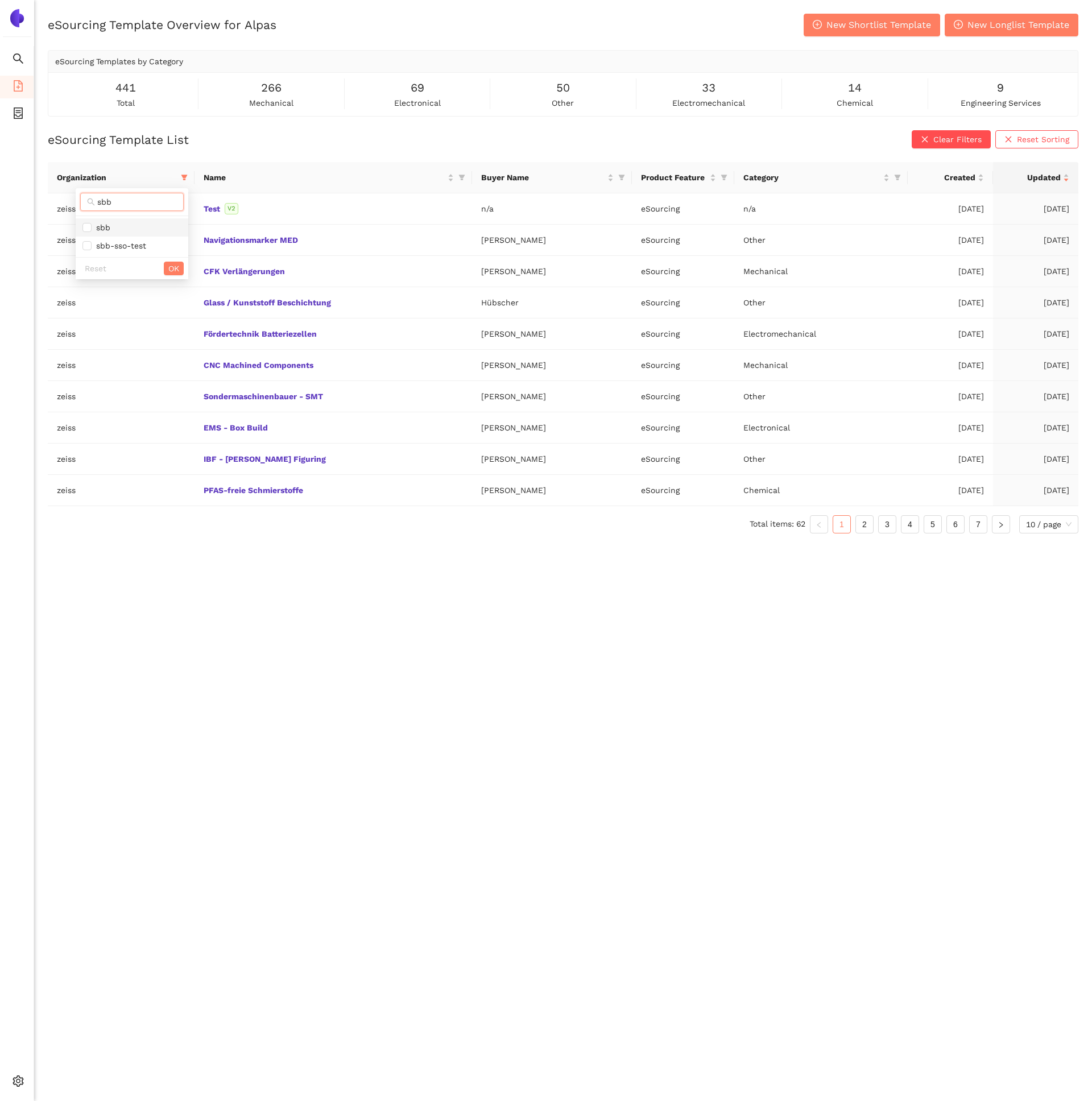
type input "sbb"
click at [120, 225] on span "sbb" at bounding box center [132, 228] width 99 height 13
checkbox input "true"
click at [174, 268] on span "OK" at bounding box center [174, 268] width 11 height 13
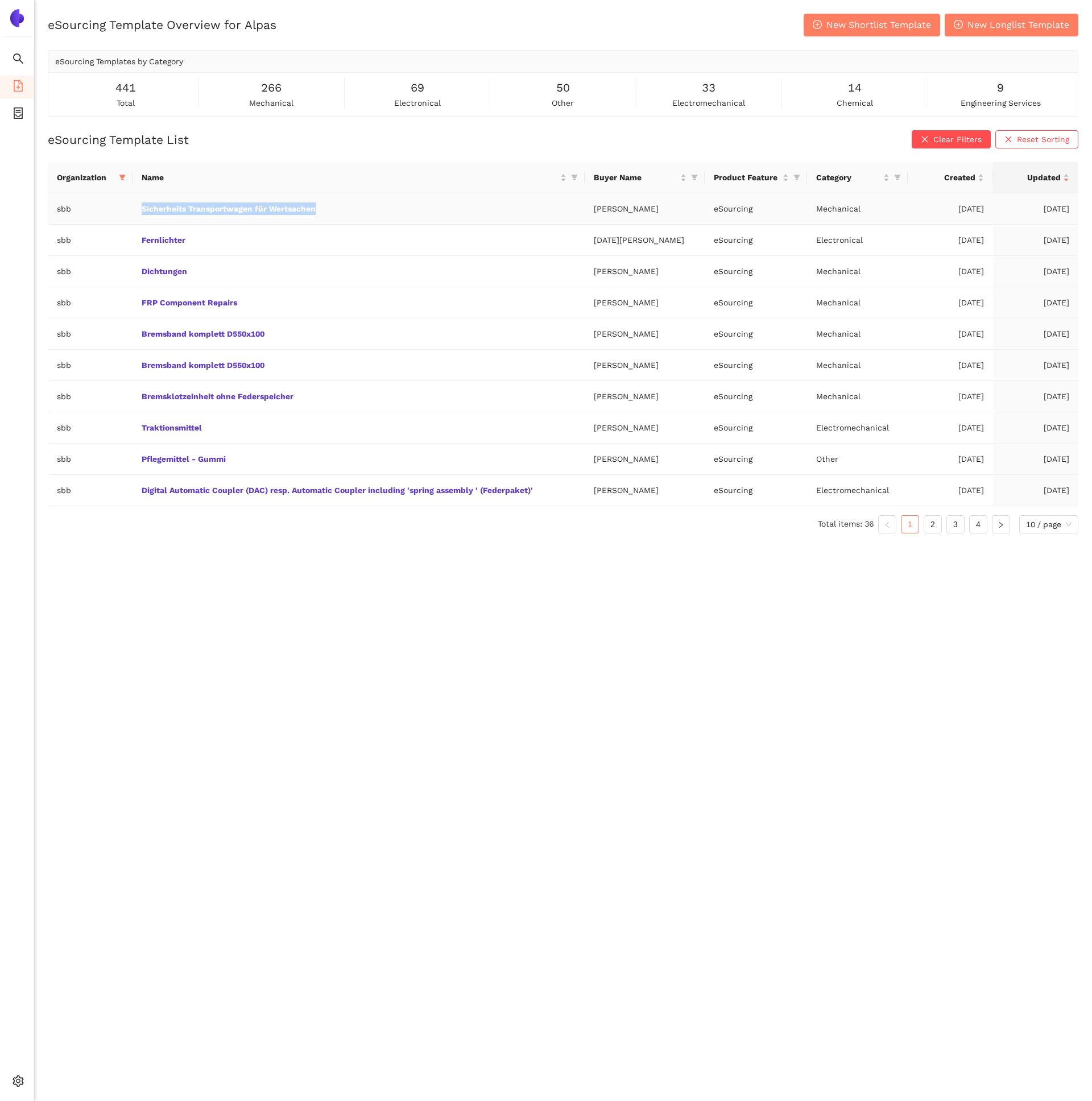
drag, startPoint x: 344, startPoint y: 212, endPoint x: 131, endPoint y: 212, distance: 213.0
click at [131, 212] on tr "sbb Sicherheits Transportwagen für Wertsachen [PERSON_NAME] eSourcing Mechanica…" at bounding box center [563, 209] width 1030 height 31
copy tr "Sicherheits Transportwagen für Wertsachen"
click at [924, 526] on link "2" at bounding box center [932, 524] width 17 height 17
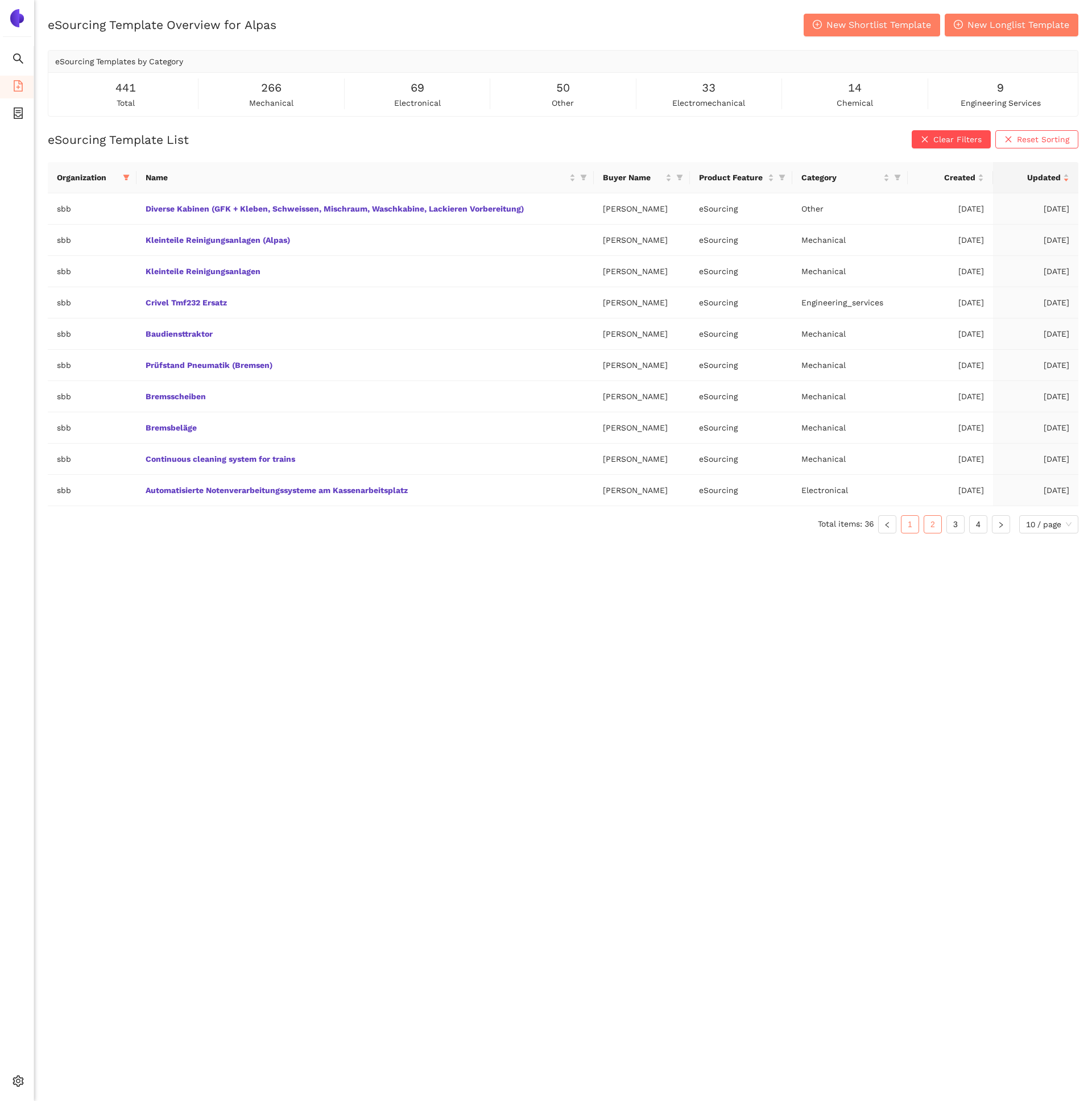
click at [917, 526] on ul "Total items: 36 1 2 3 4 10 / page" at bounding box center [563, 524] width 1030 height 18
click at [1064, 183] on div "Updated" at bounding box center [1035, 178] width 67 height 13
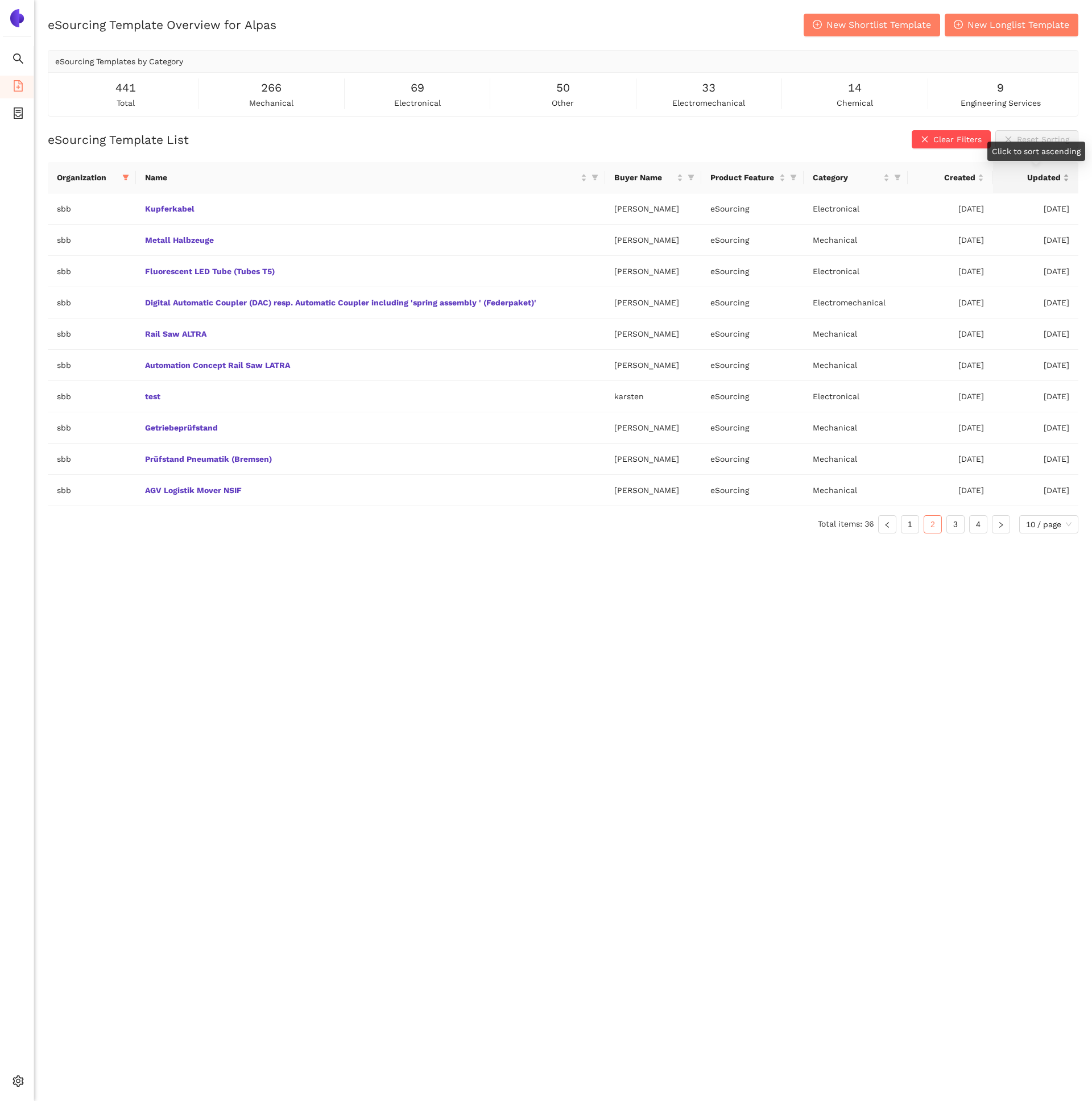
click at [1064, 183] on div "Updated" at bounding box center [1035, 178] width 67 height 13
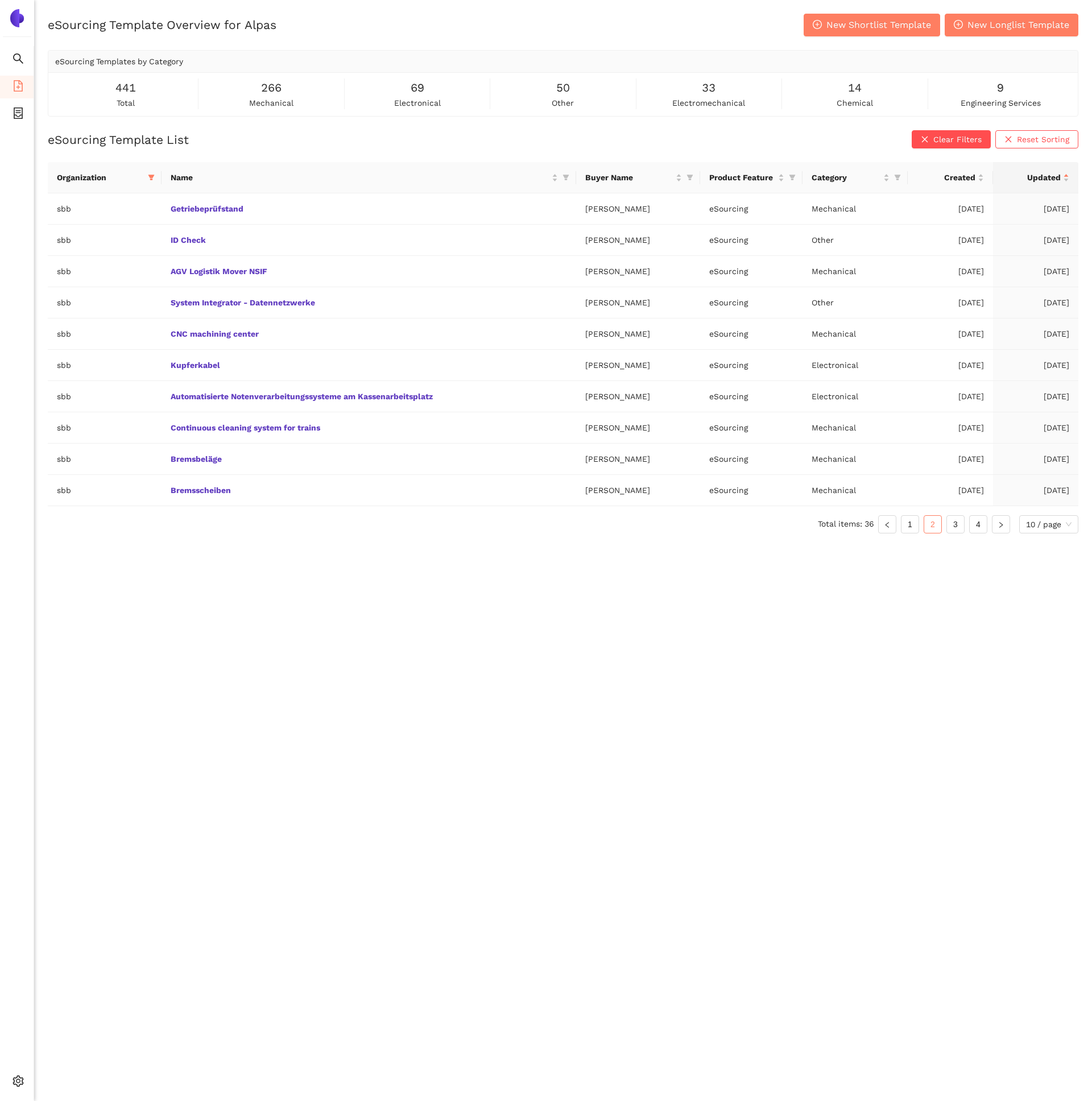
click at [909, 536] on div "Organization Name Buyer Name Product Feature Category Created Updated sbb Getri…" at bounding box center [563, 352] width 1030 height 380
click at [904, 518] on link "1" at bounding box center [910, 524] width 17 height 17
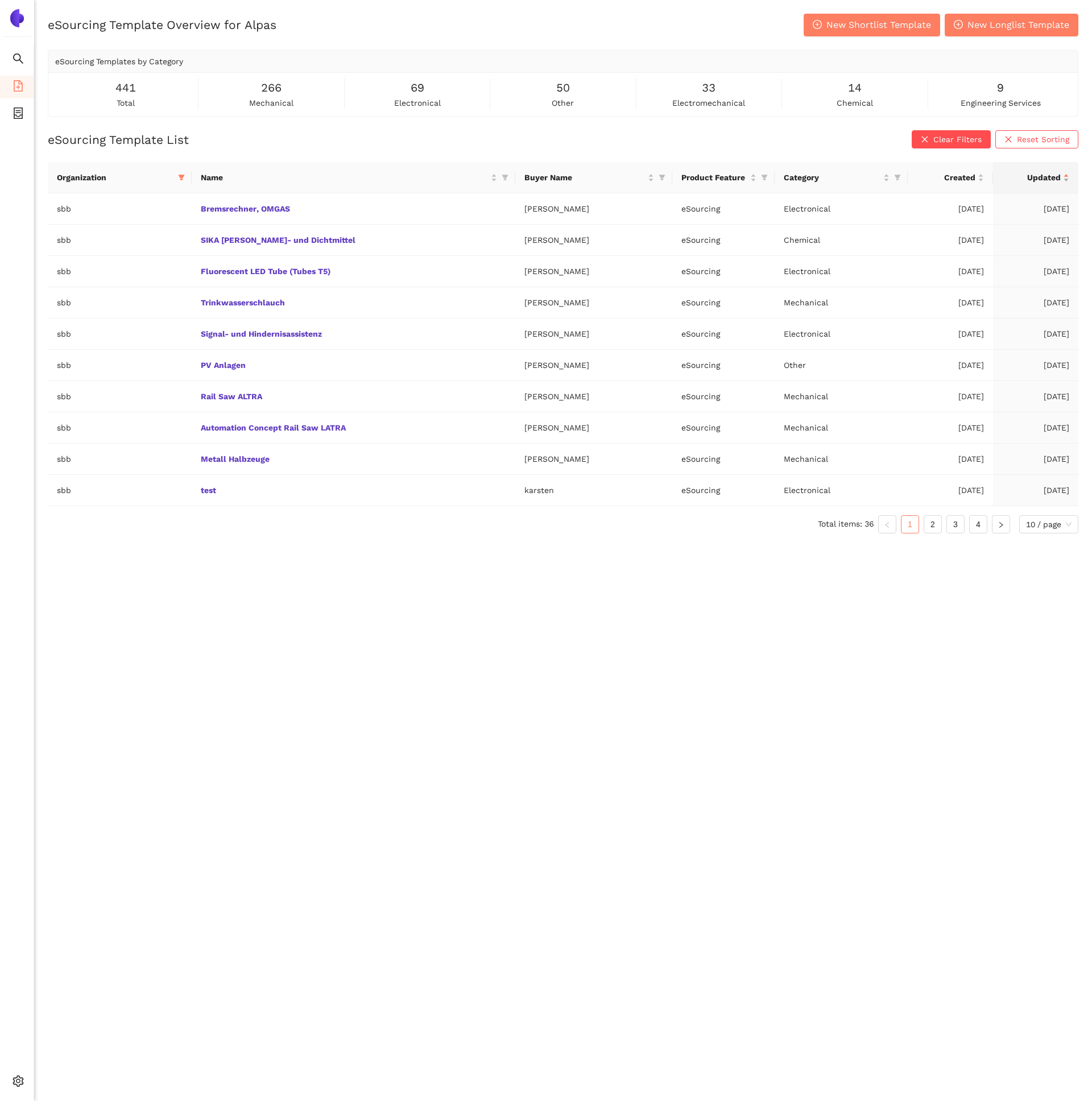
click at [1060, 183] on div "Updated" at bounding box center [1035, 178] width 67 height 13
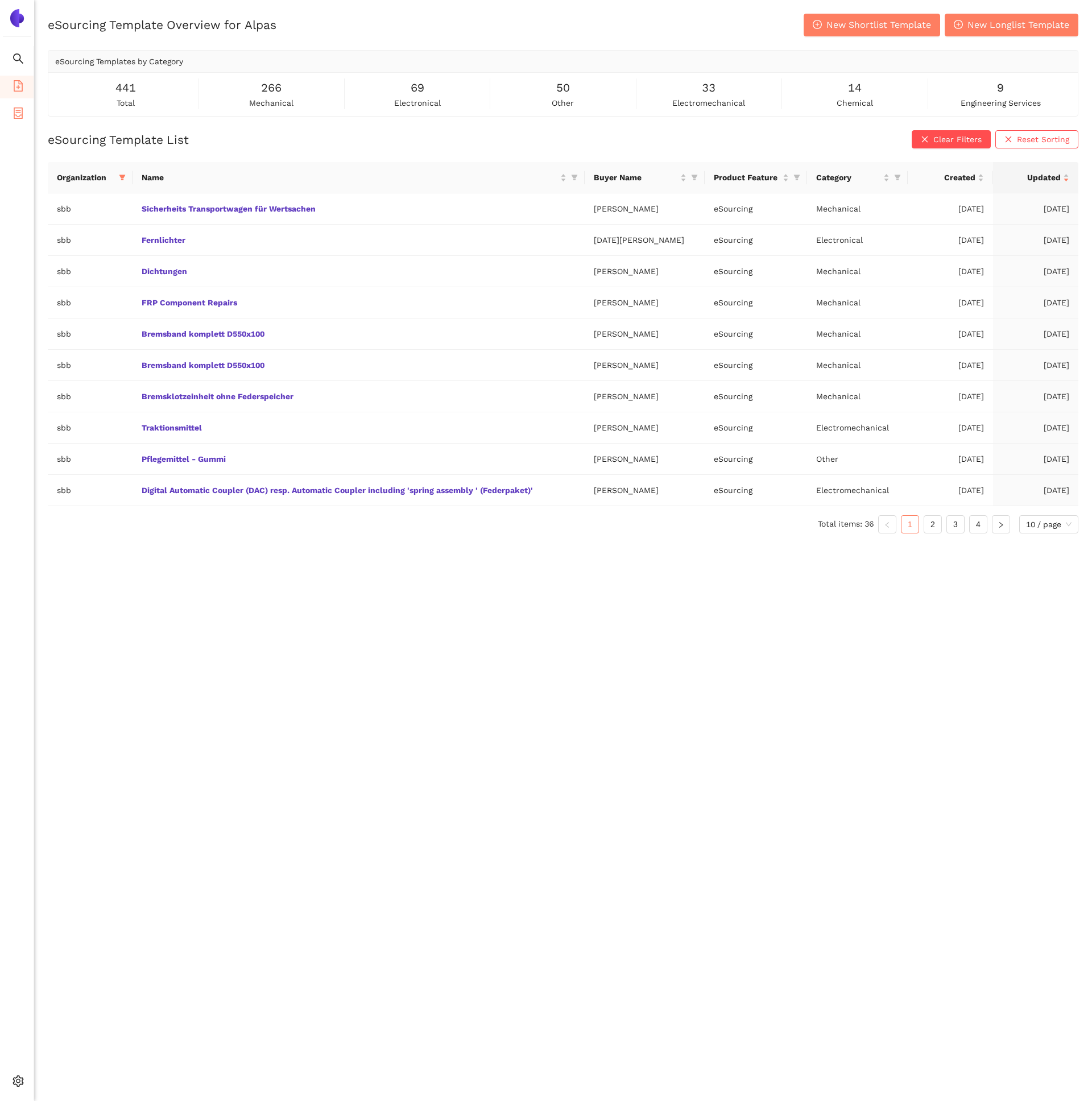
click at [21, 120] on span "container" at bounding box center [18, 114] width 12 height 23
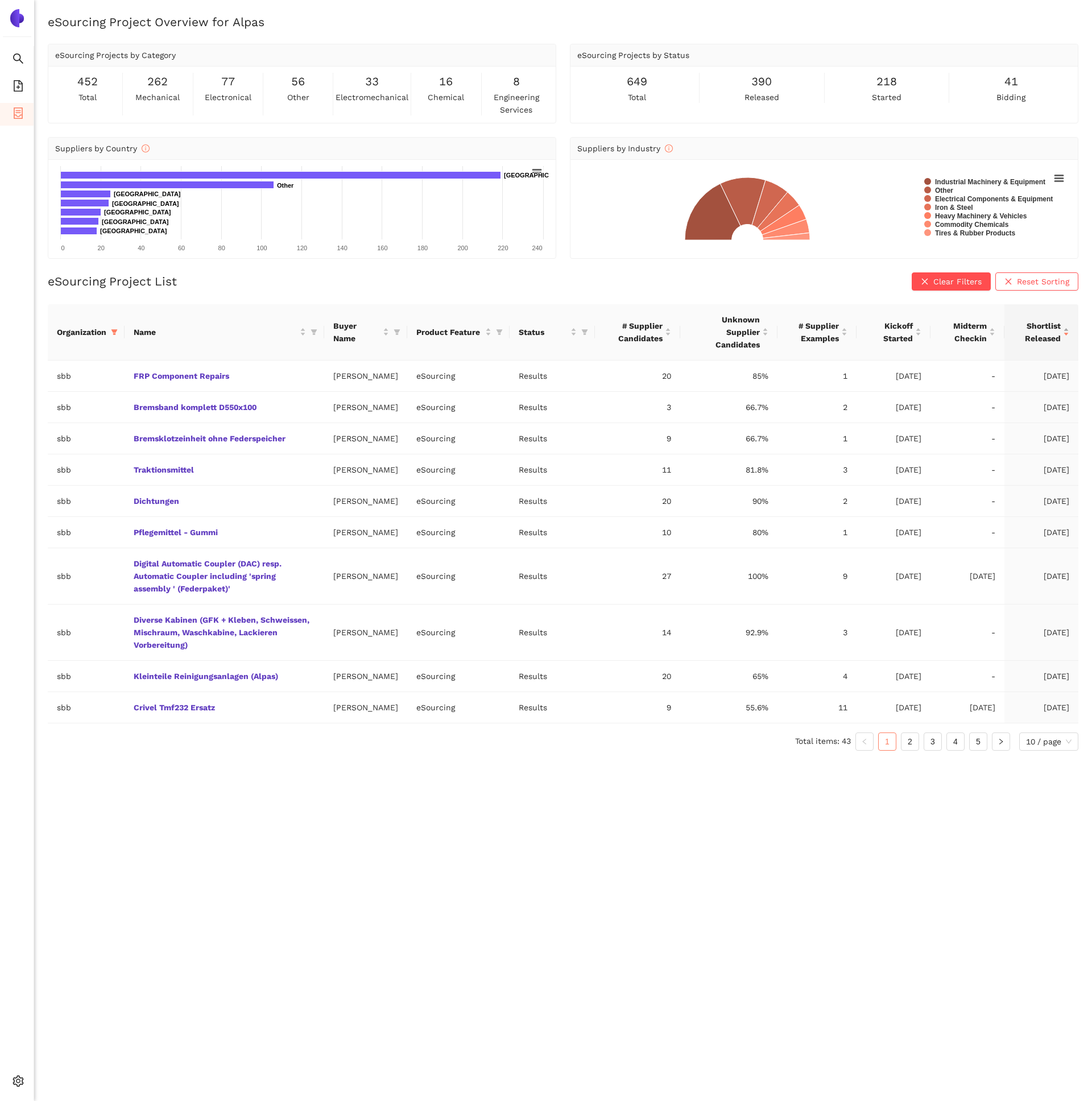
click at [1068, 326] on div "Shortlist Released" at bounding box center [1040, 332] width 55 height 25
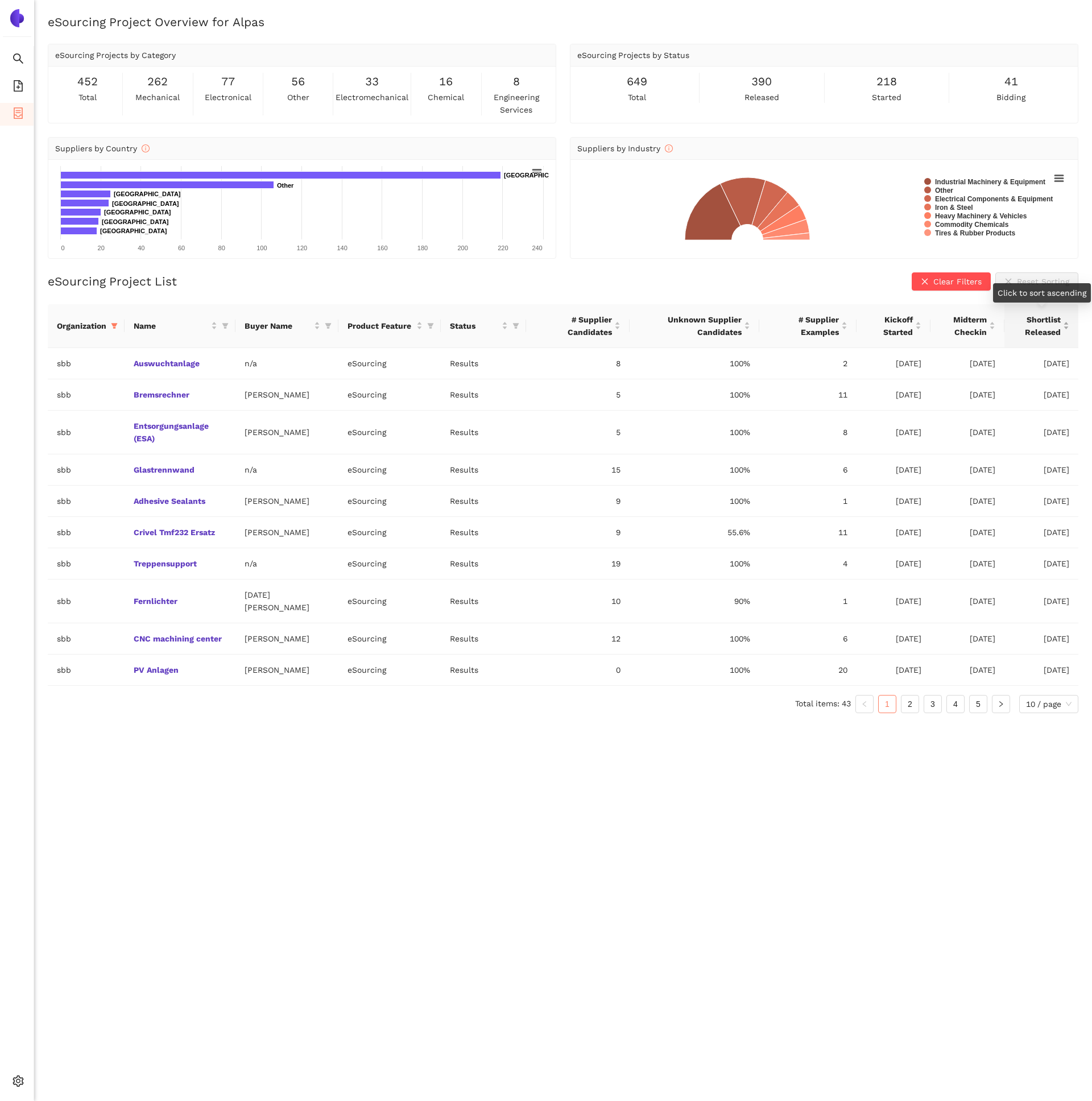
click at [1068, 326] on div "Shortlist Released" at bounding box center [1040, 326] width 55 height 25
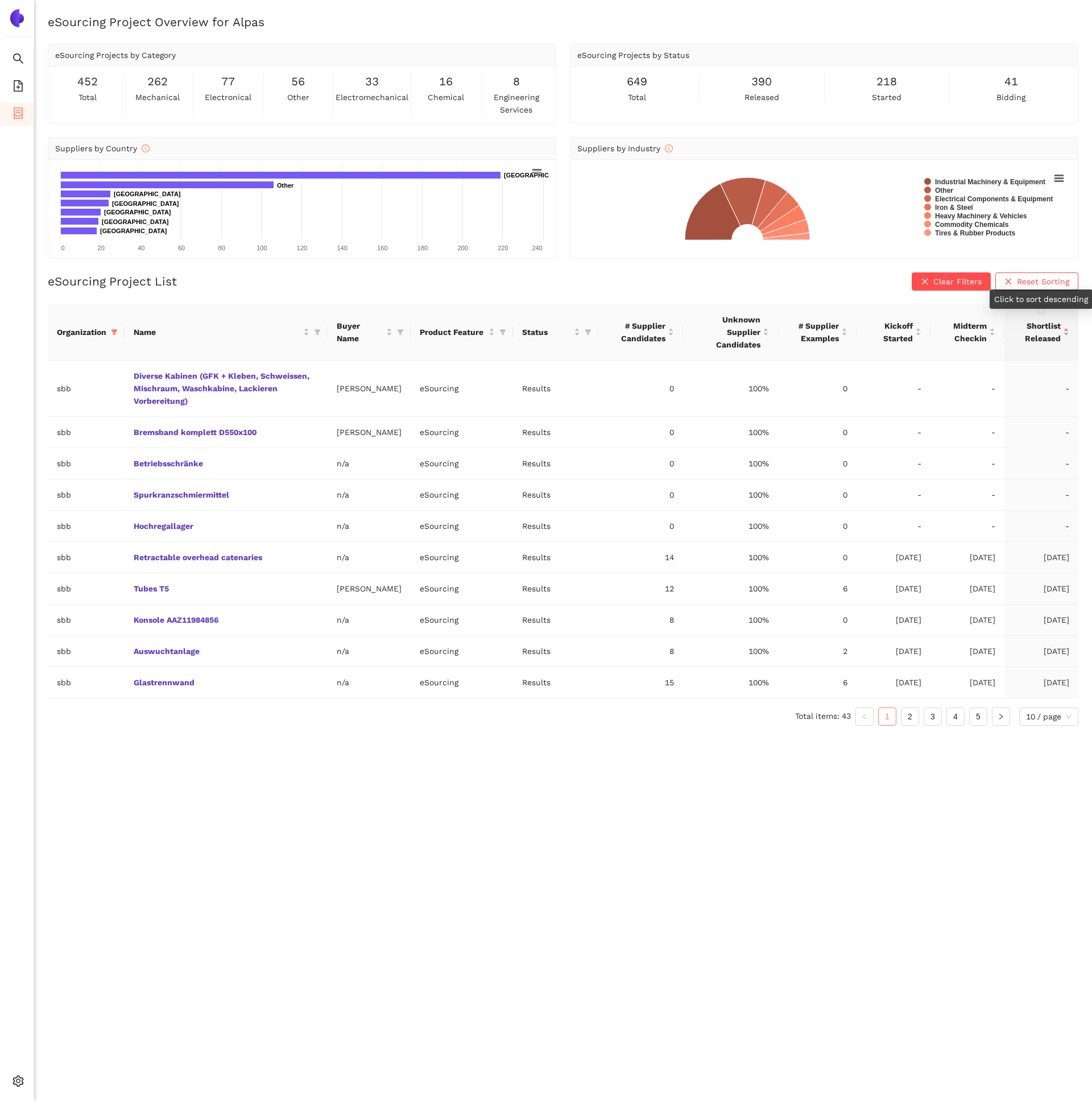
click at [1068, 326] on div "Shortlist Released" at bounding box center [1040, 332] width 55 height 25
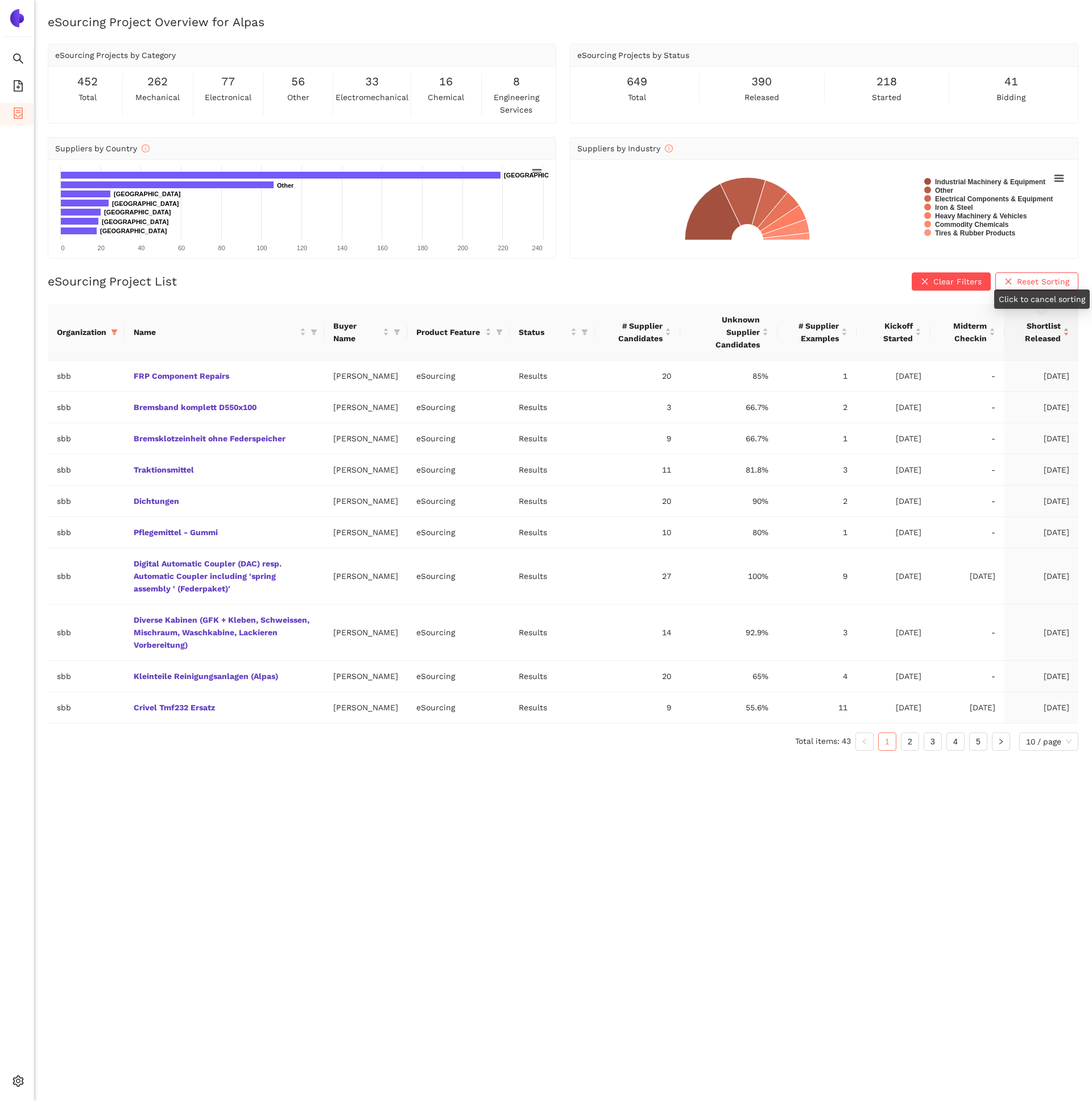
click at [1068, 326] on div "Shortlist Released" at bounding box center [1040, 332] width 55 height 25
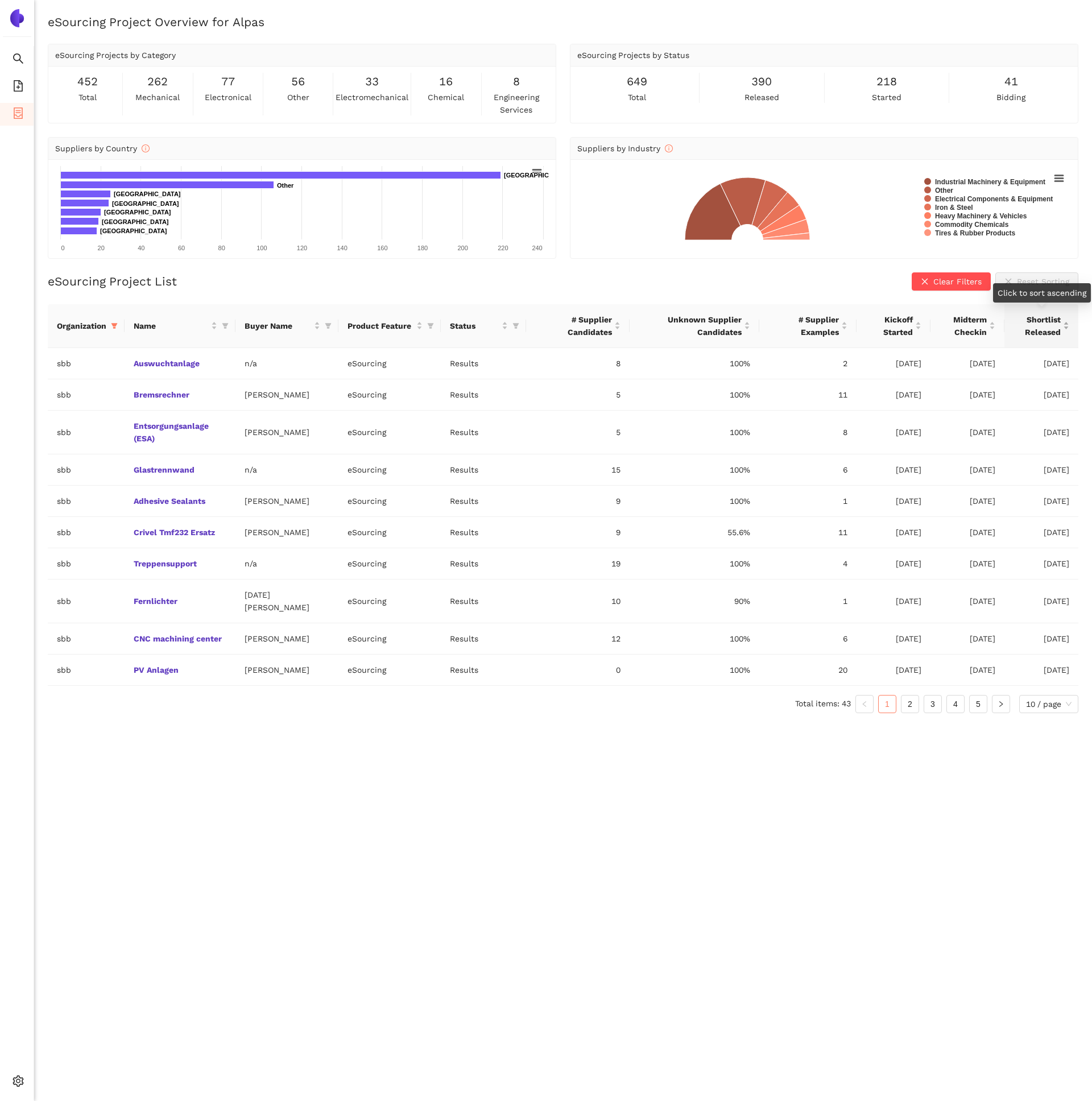
click at [1068, 326] on div "Shortlist Released" at bounding box center [1040, 326] width 55 height 25
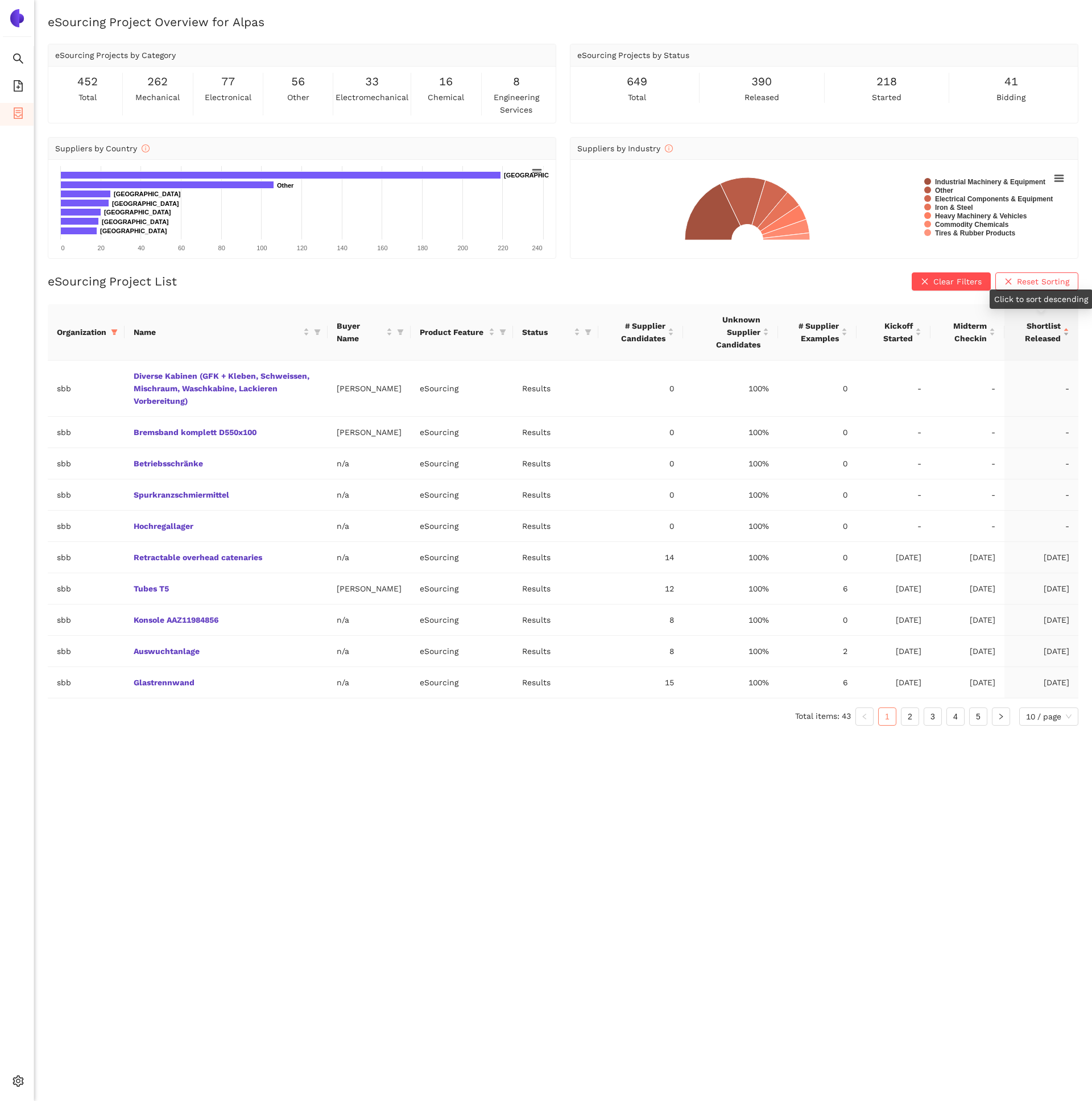
click at [1068, 326] on div "Shortlist Released" at bounding box center [1040, 332] width 55 height 25
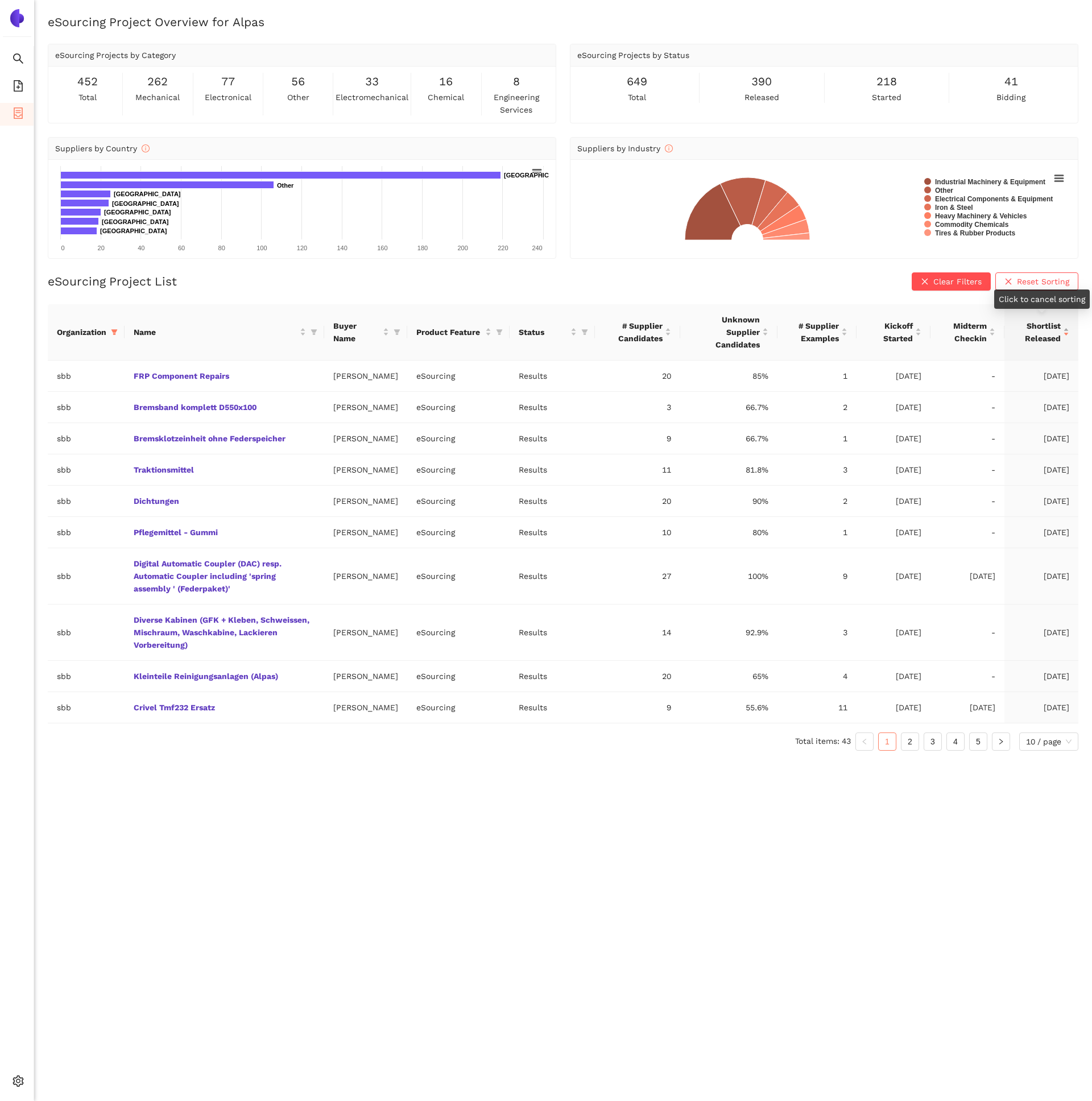
click at [1068, 326] on div "Shortlist Released" at bounding box center [1040, 332] width 55 height 25
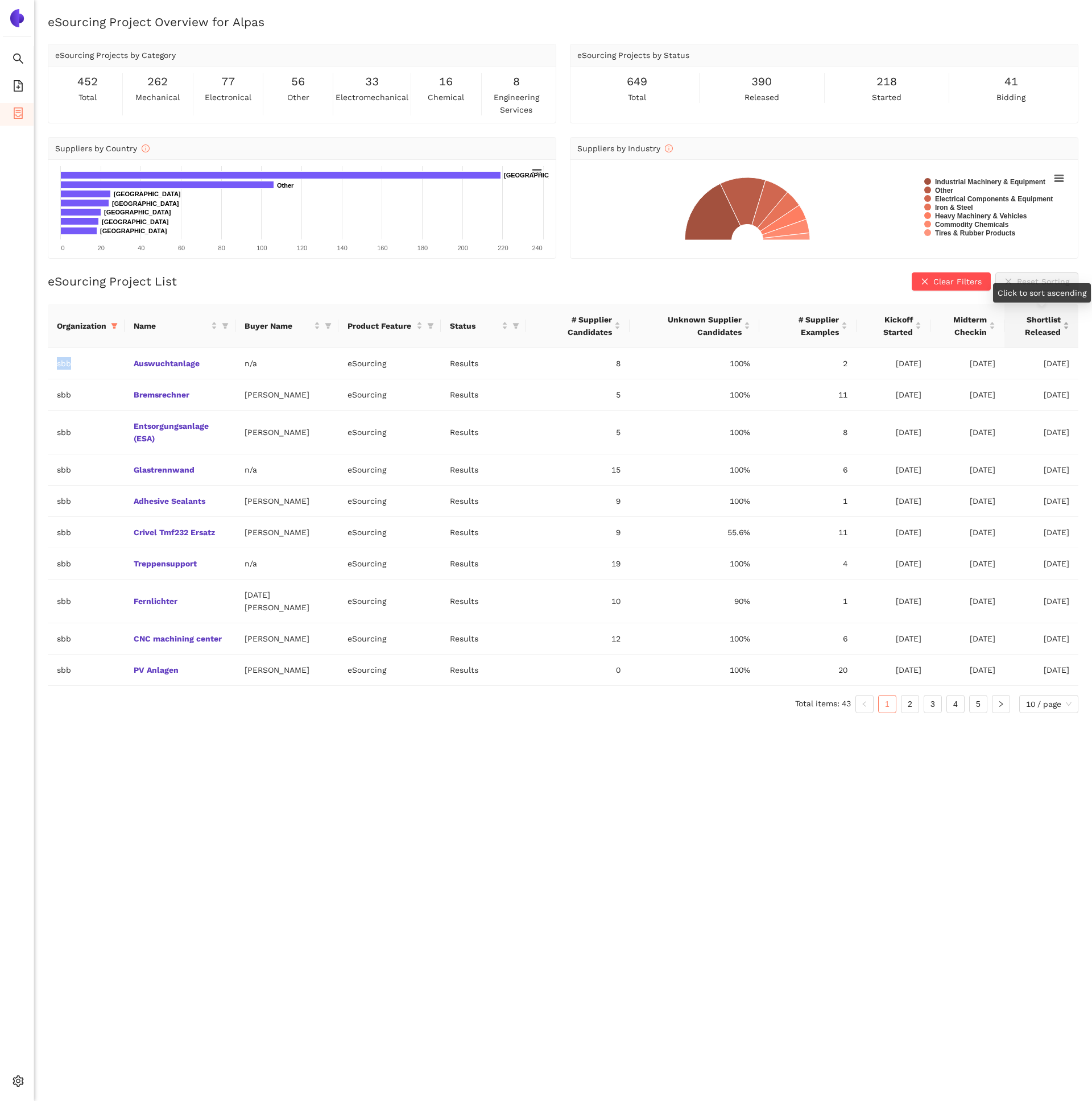
click at [1068, 326] on div "Shortlist Released" at bounding box center [1040, 326] width 55 height 25
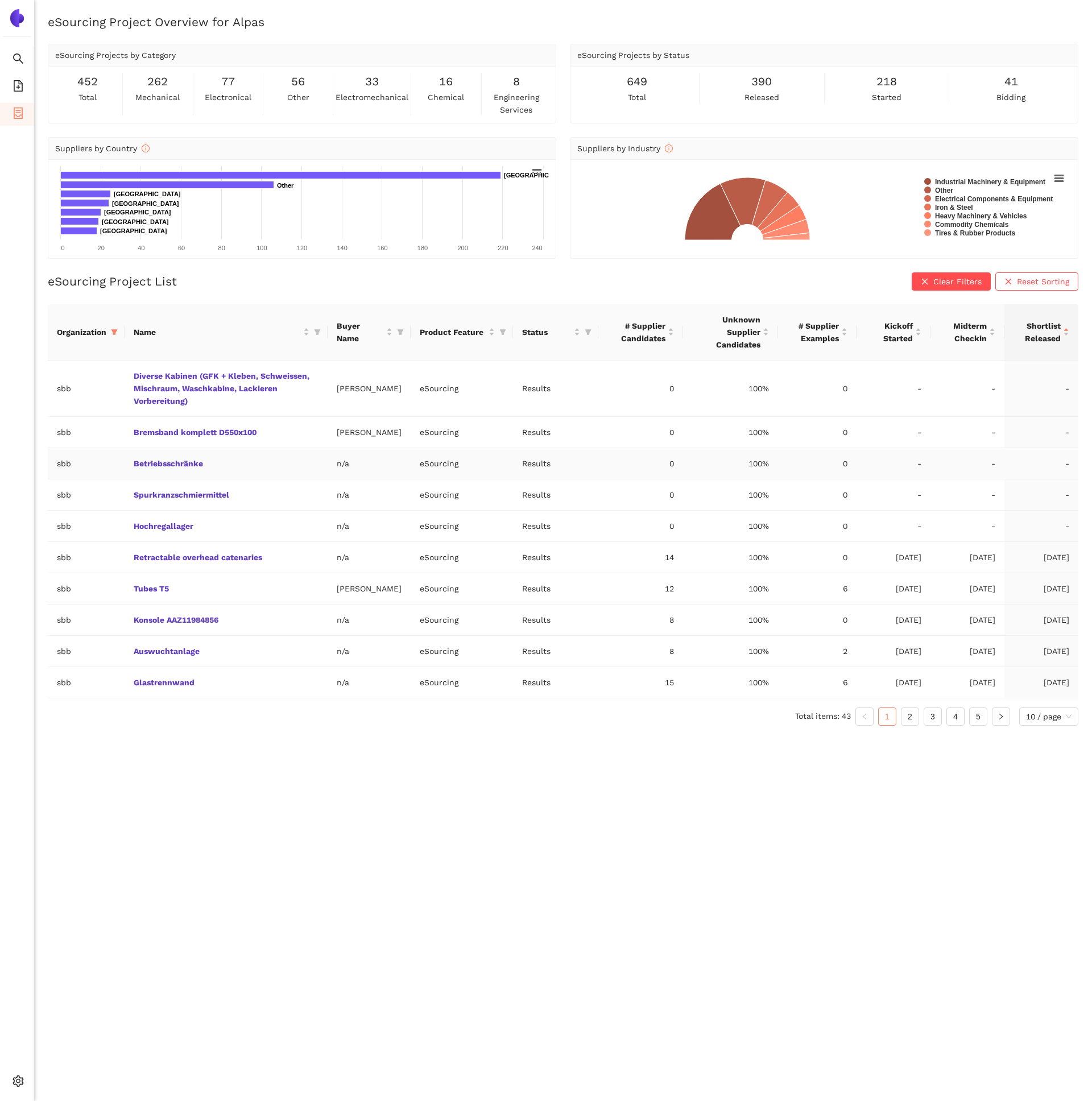
click at [281, 479] on td "Betriebsschränke" at bounding box center [226, 463] width 203 height 31
drag, startPoint x: 281, startPoint y: 480, endPoint x: 63, endPoint y: 477, distance: 218.0
click at [63, 477] on tr "sbb Betriebsschränke n/a eSourcing Results 0 100% 0 - - -" at bounding box center [563, 463] width 1030 height 31
click at [115, 476] on td "sbb" at bounding box center [86, 463] width 77 height 31
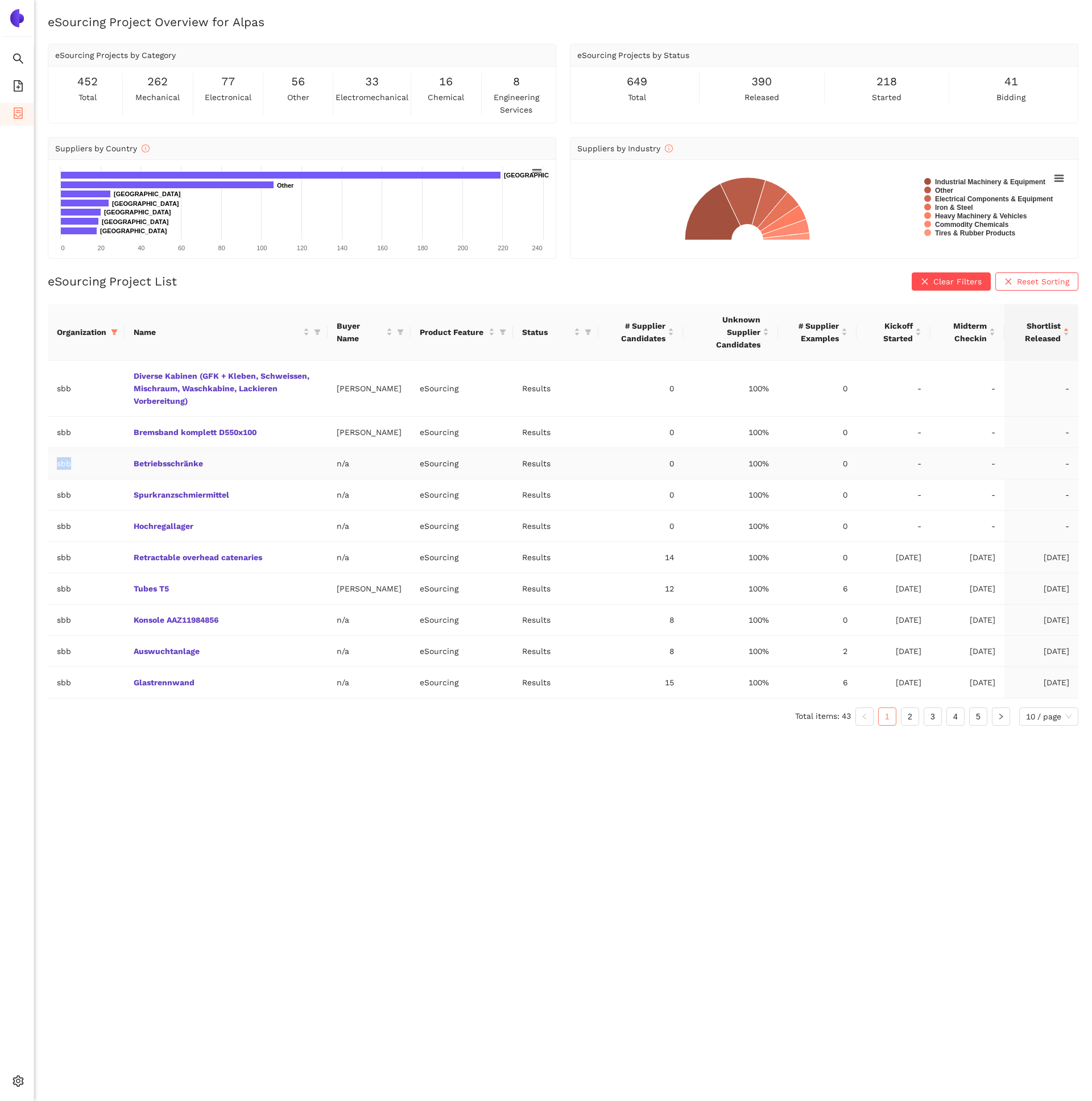
click at [115, 476] on td "sbb" at bounding box center [86, 463] width 77 height 31
click at [291, 478] on td "Betriebsschränke" at bounding box center [226, 463] width 203 height 31
drag, startPoint x: 263, startPoint y: 483, endPoint x: 114, endPoint y: 477, distance: 149.1
click at [113, 477] on tr "sbb Betriebsschränke n/a eSourcing Results 0 100% 0 - - -" at bounding box center [563, 463] width 1030 height 31
copy tr "Betriebsschränke"
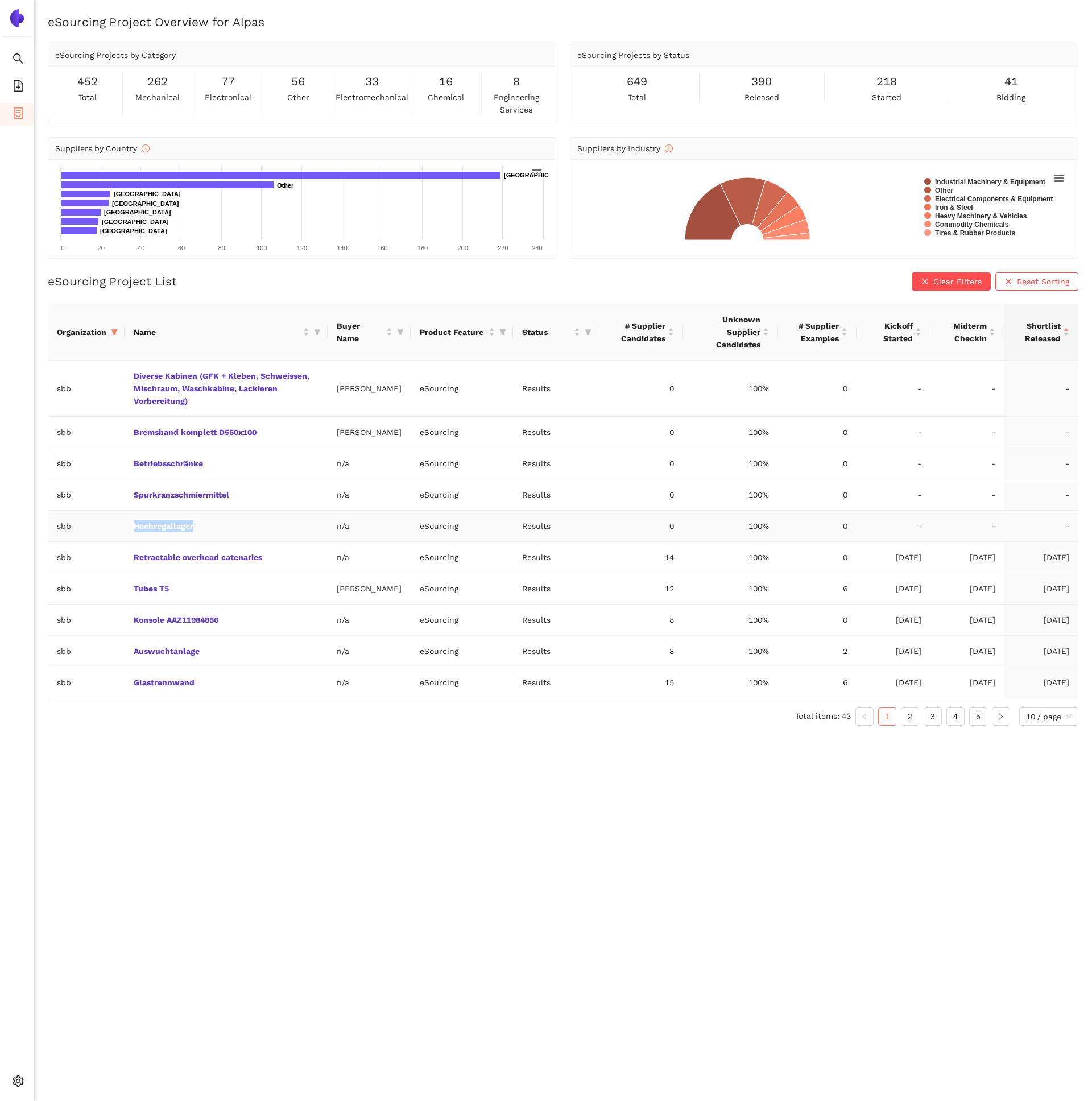
drag, startPoint x: 205, startPoint y: 541, endPoint x: 116, endPoint y: 543, distance: 89.0
click at [116, 541] on tr "sbb Hochregallager n/a eSourcing Results 0 100% 0 - - -" at bounding box center [563, 526] width 1030 height 31
copy tr "Hochregallager"
drag, startPoint x: 260, startPoint y: 505, endPoint x: 121, endPoint y: 508, distance: 139.0
click at [119, 508] on tr "sbb Spurkranzschmiermittel n/a eSourcing Results 0 100% 0 - - -" at bounding box center [563, 494] width 1030 height 31
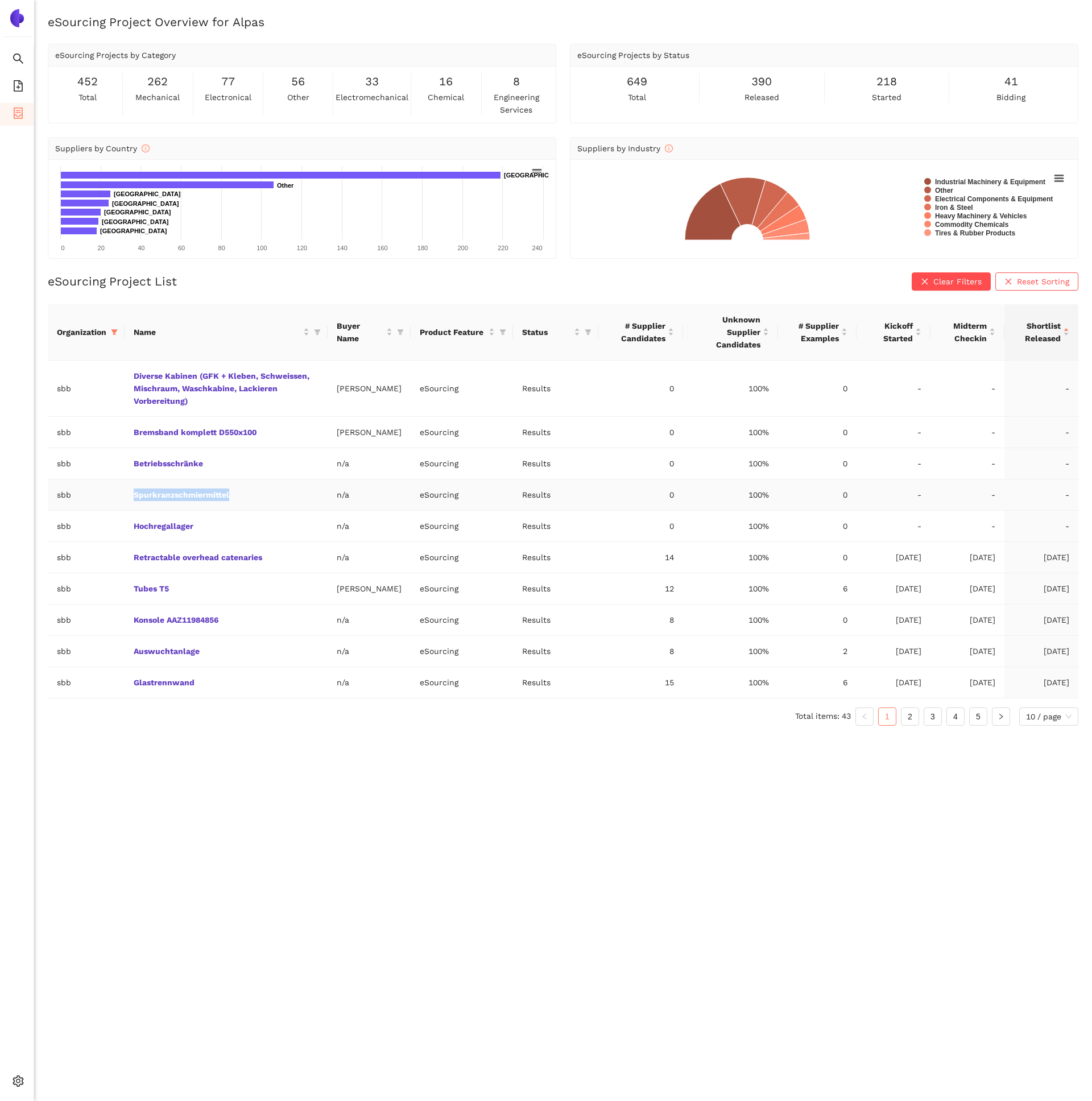
copy tr "Spurkranzschmiermittel"
